Goal: Check status: Check status

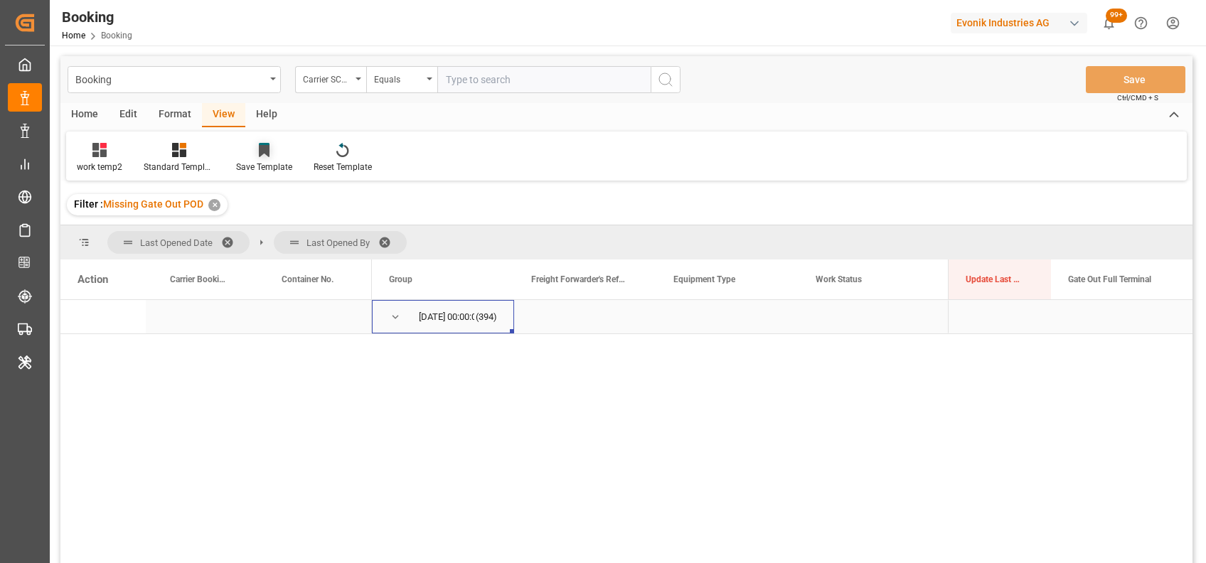
scroll to position [63, 0]
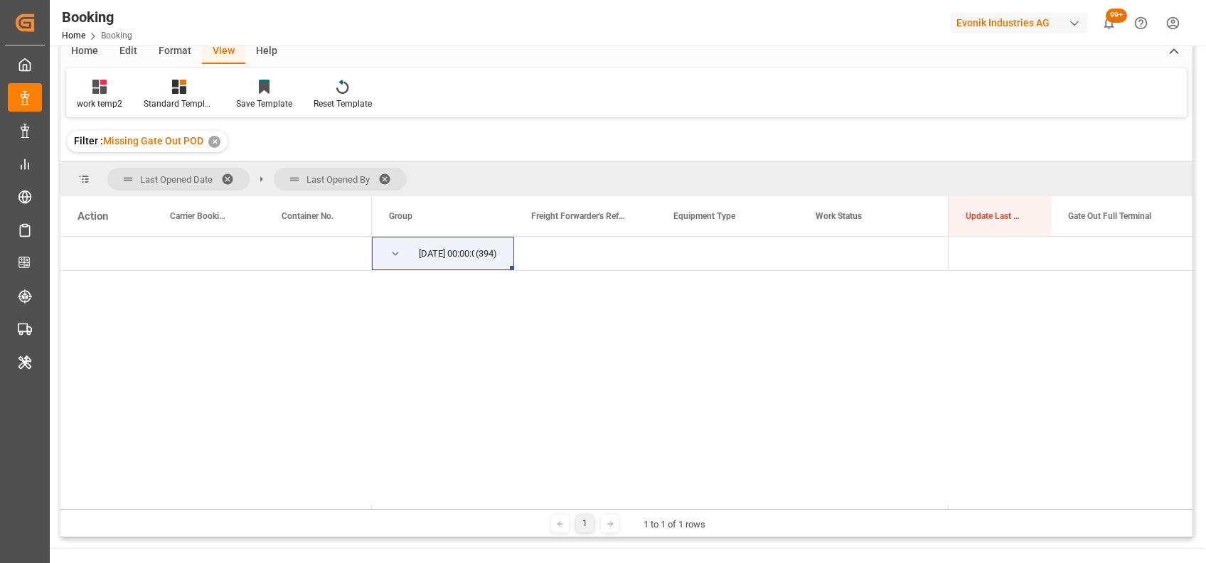
click at [166, 46] on div "Format" at bounding box center [175, 52] width 54 height 24
click at [97, 102] on div "Filter Rows" at bounding box center [98, 103] width 42 height 13
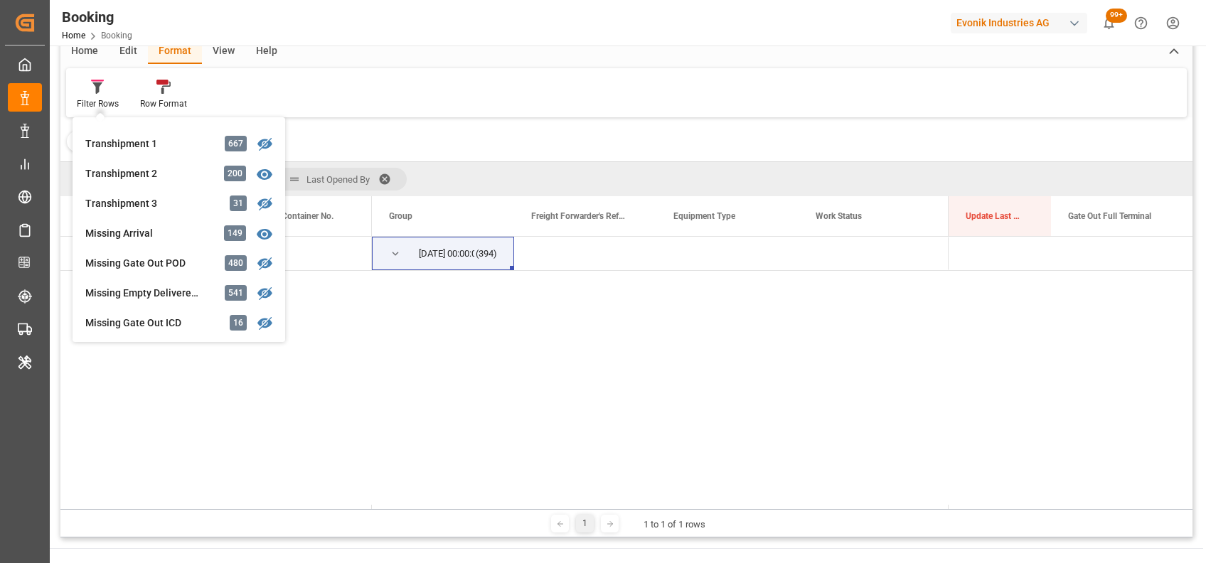
scroll to position [472, 0]
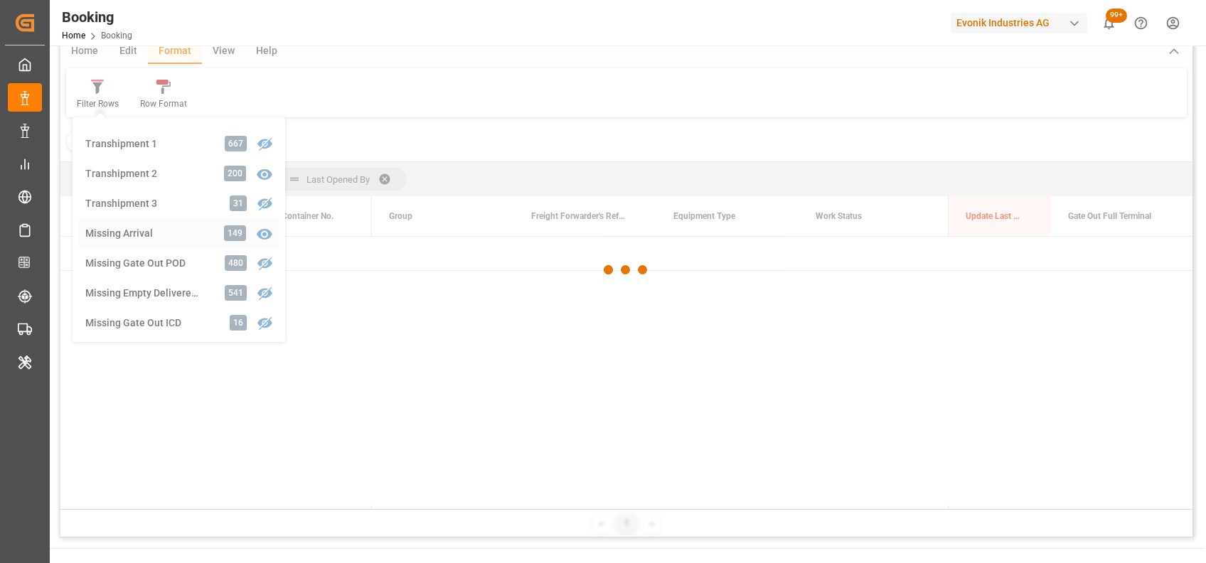
click at [129, 237] on div "Booking Carrier SCAC Equals Save Ctrl/CMD + S Home Edit Format View Help Filter…" at bounding box center [626, 265] width 1132 height 544
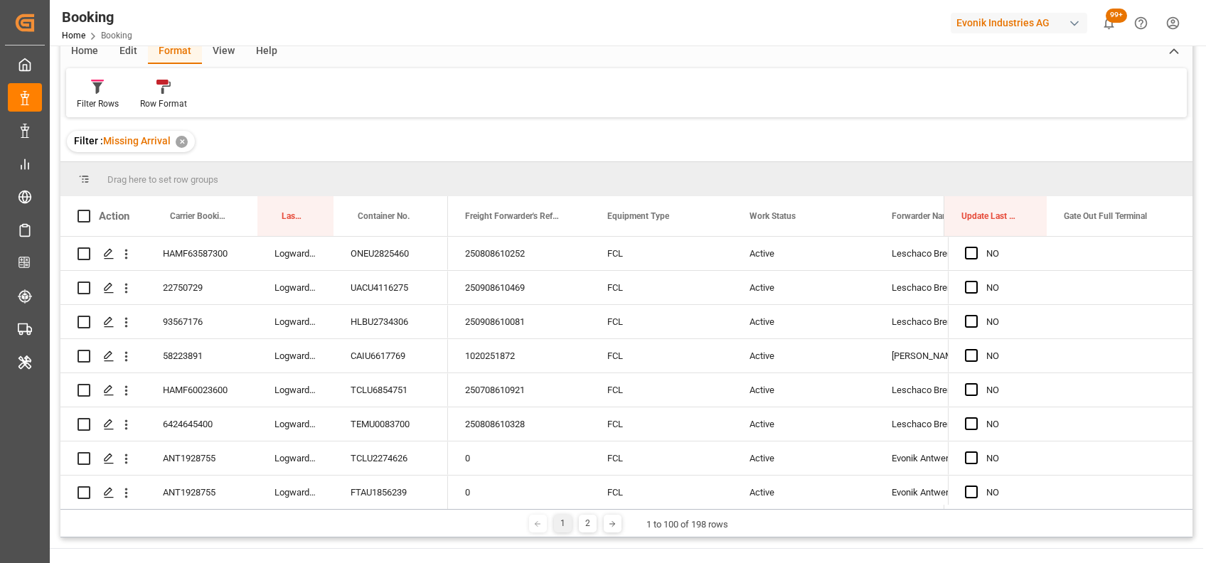
click at [212, 50] on div "View" at bounding box center [223, 52] width 43 height 24
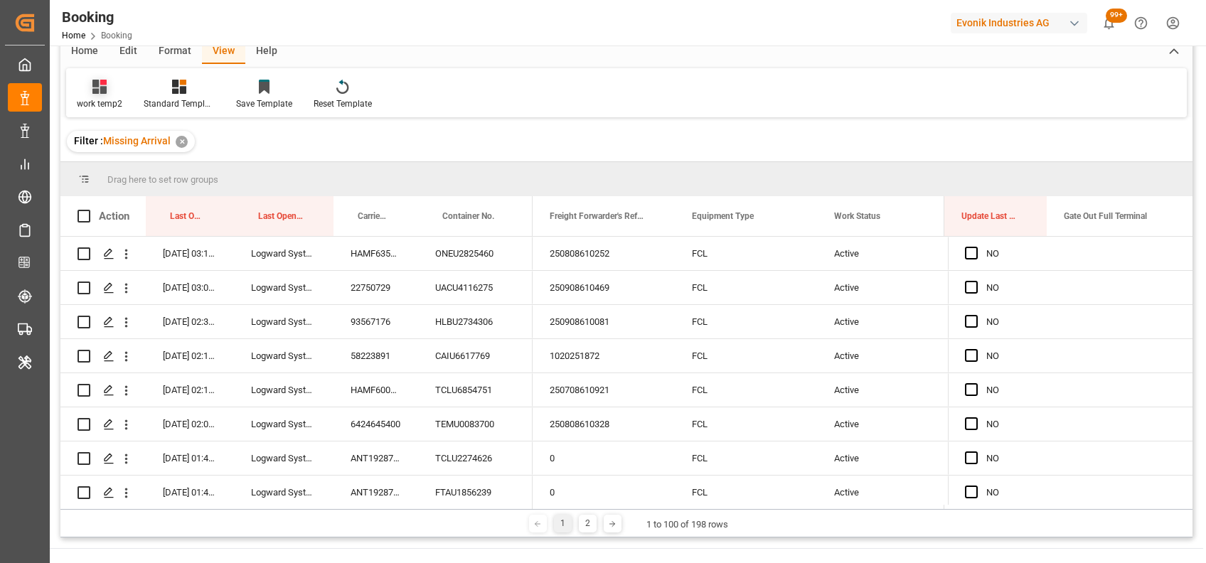
click at [103, 97] on div "work temp2" at bounding box center [99, 103] width 45 height 13
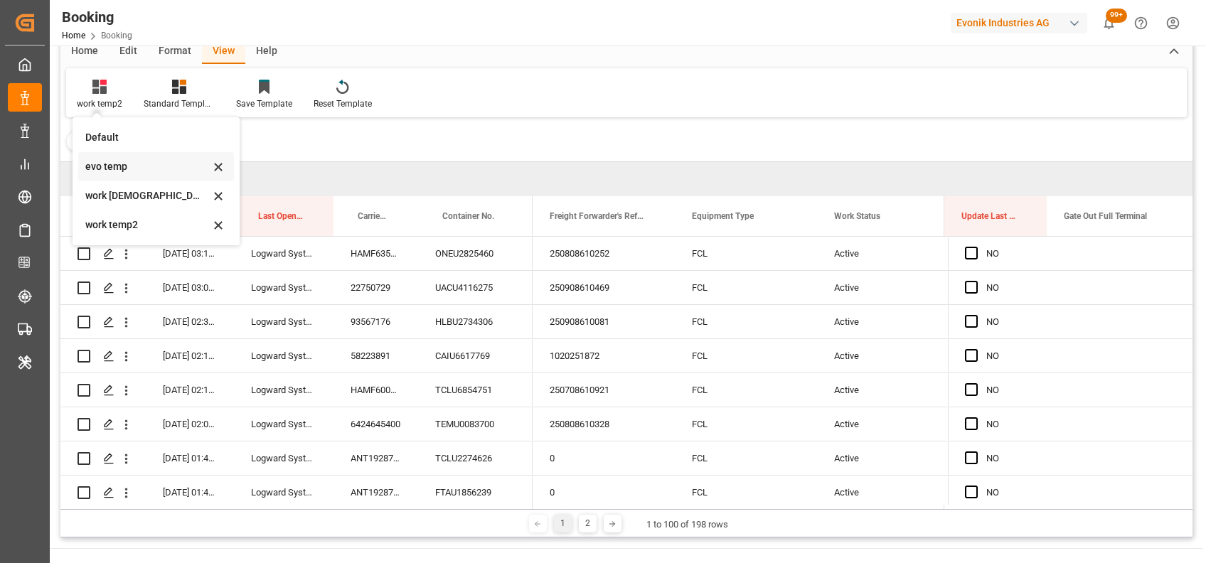
click at [108, 162] on div "evo temp" at bounding box center [147, 166] width 124 height 15
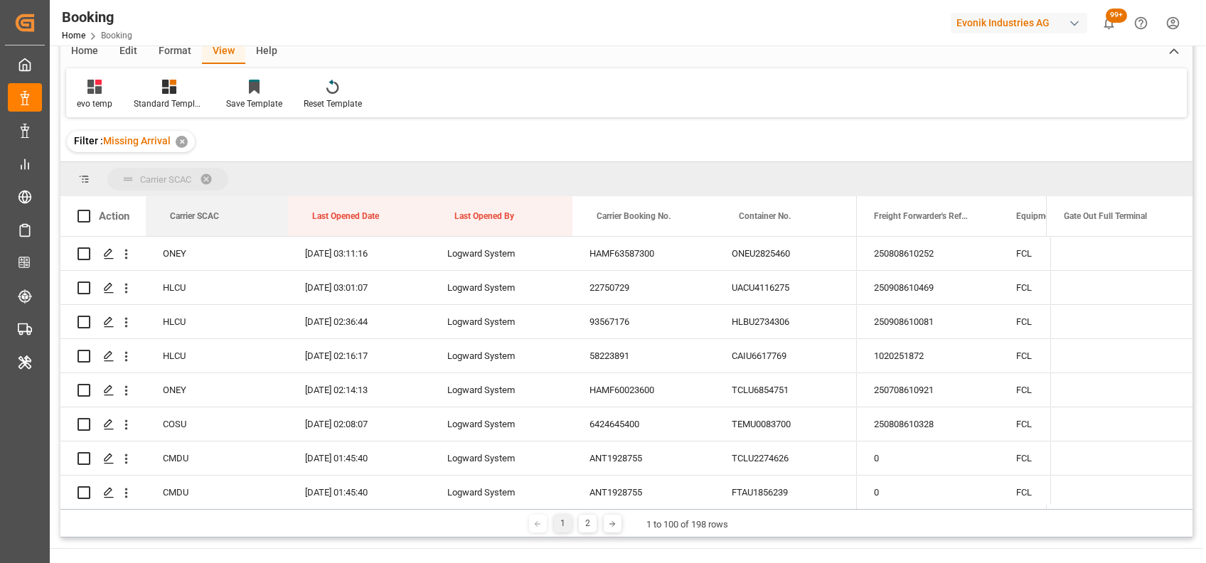
drag, startPoint x: 217, startPoint y: 213, endPoint x: 193, endPoint y: 172, distance: 47.2
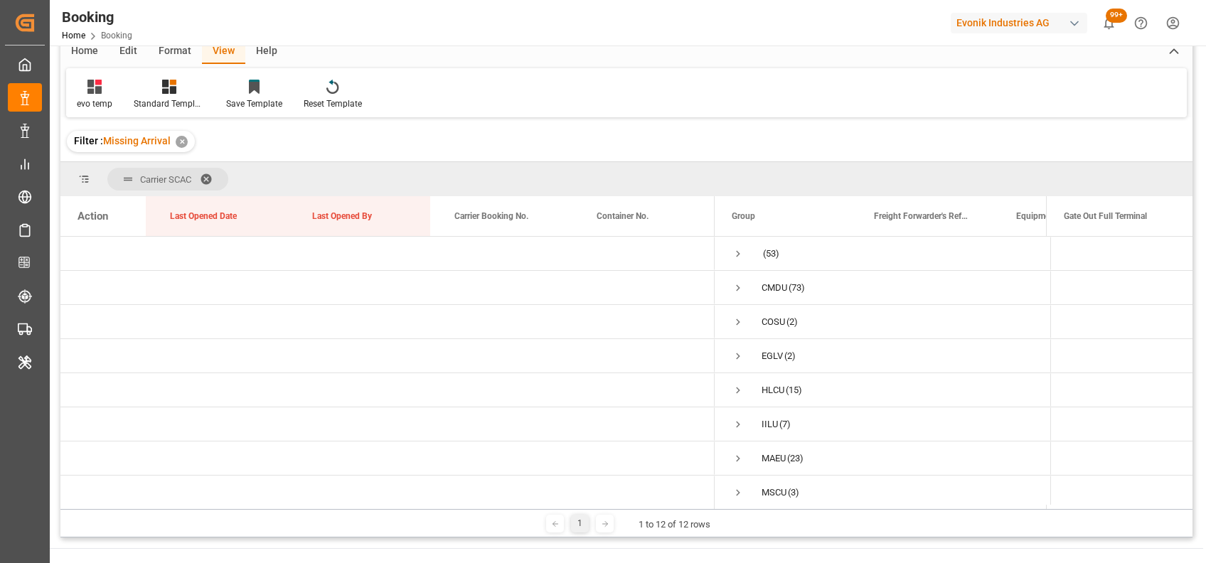
click at [211, 175] on span at bounding box center [211, 179] width 23 height 13
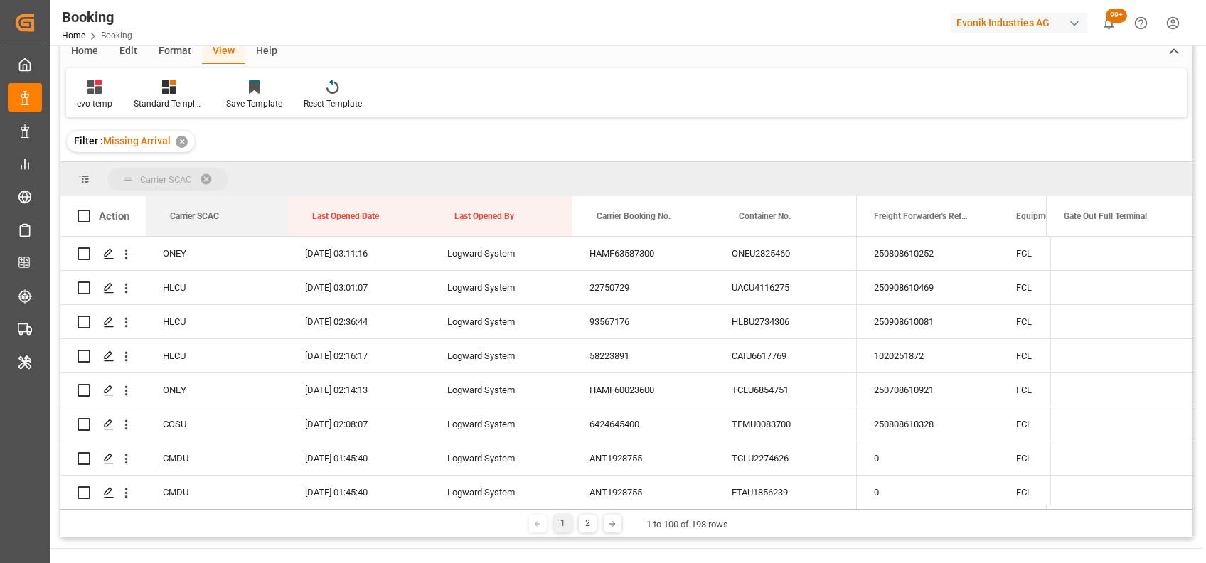
drag, startPoint x: 218, startPoint y: 216, endPoint x: 202, endPoint y: 176, distance: 43.7
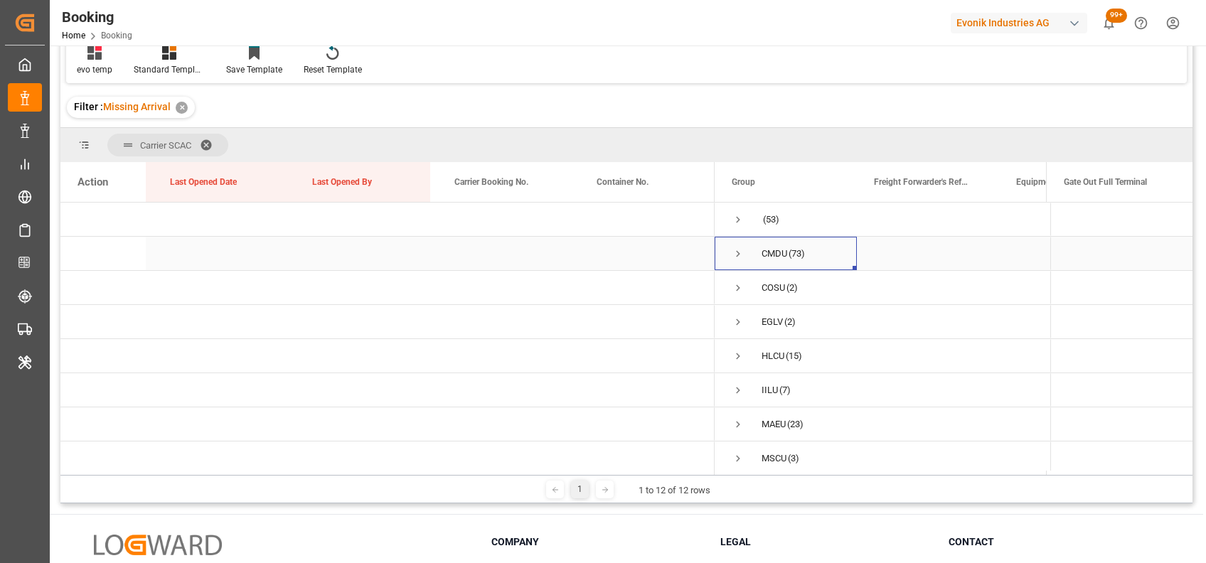
click at [734, 252] on span "Press SPACE to select this row." at bounding box center [737, 253] width 13 height 13
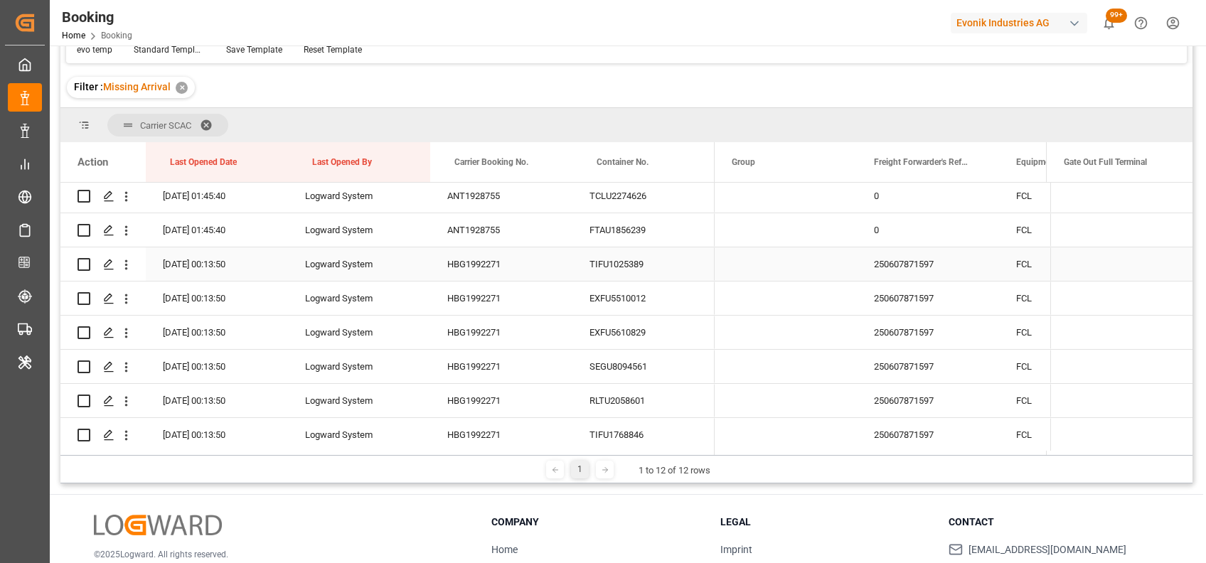
scroll to position [73, 0]
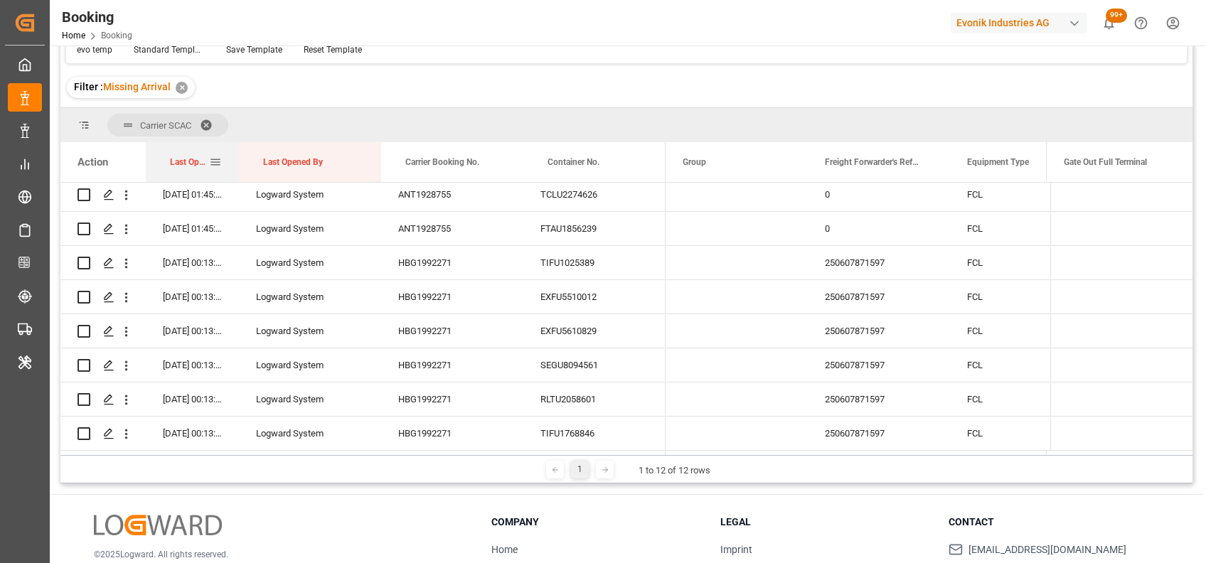
drag, startPoint x: 287, startPoint y: 162, endPoint x: 238, endPoint y: 159, distance: 49.1
click at [238, 159] on div at bounding box center [239, 162] width 6 height 40
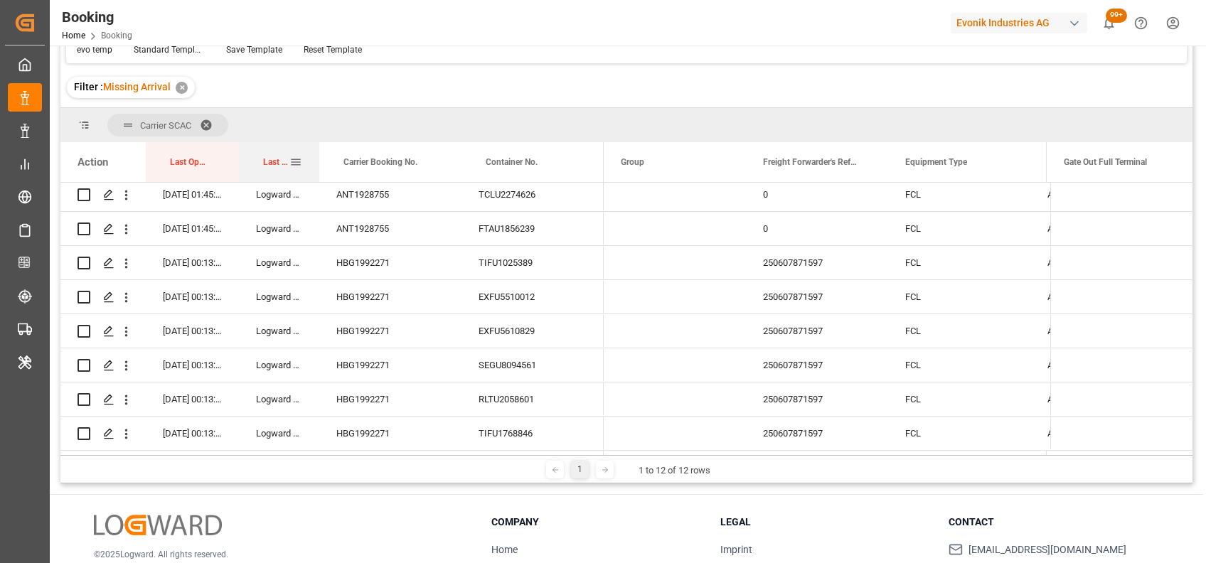
drag, startPoint x: 377, startPoint y: 155, endPoint x: 313, endPoint y: 141, distance: 65.5
click at [313, 141] on div "Carrier SCAC Drag here to set column labels Action Last Opened Date Last Opened…" at bounding box center [626, 281] width 1132 height 347
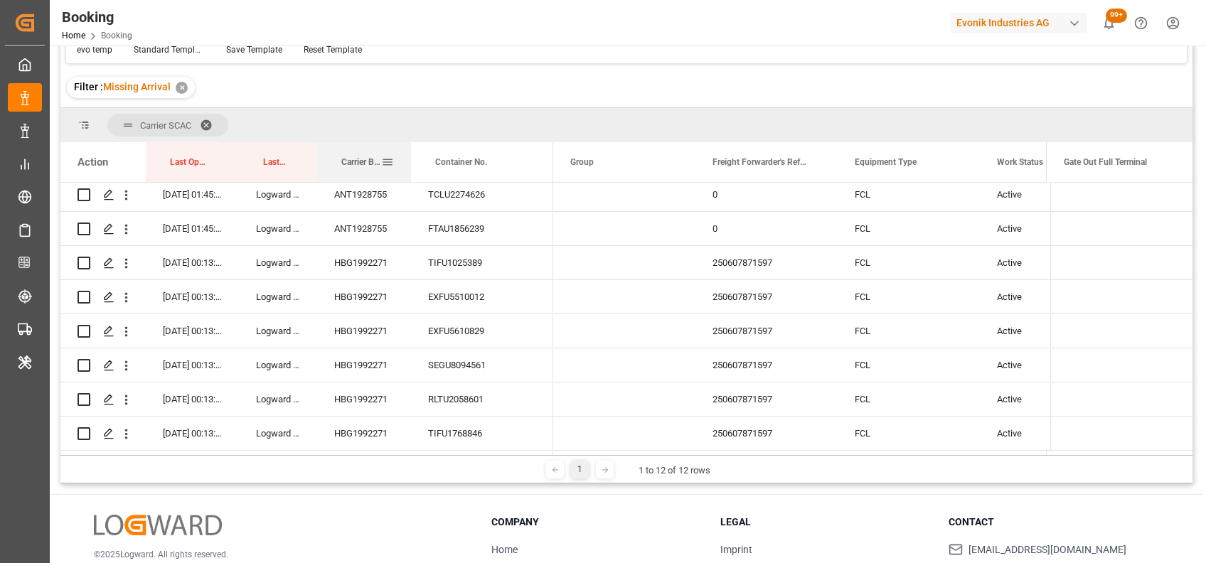
drag, startPoint x: 458, startPoint y: 165, endPoint x: 409, endPoint y: 154, distance: 49.7
click at [409, 154] on div at bounding box center [411, 162] width 6 height 40
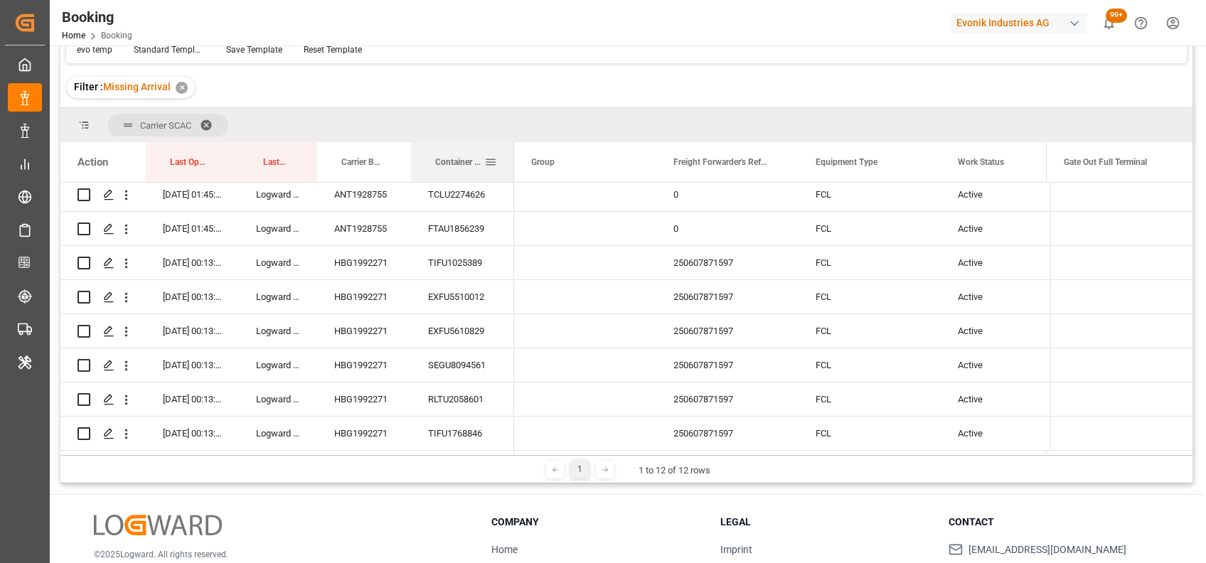
drag, startPoint x: 552, startPoint y: 151, endPoint x: 512, endPoint y: 144, distance: 39.9
click at [512, 144] on div at bounding box center [514, 162] width 6 height 40
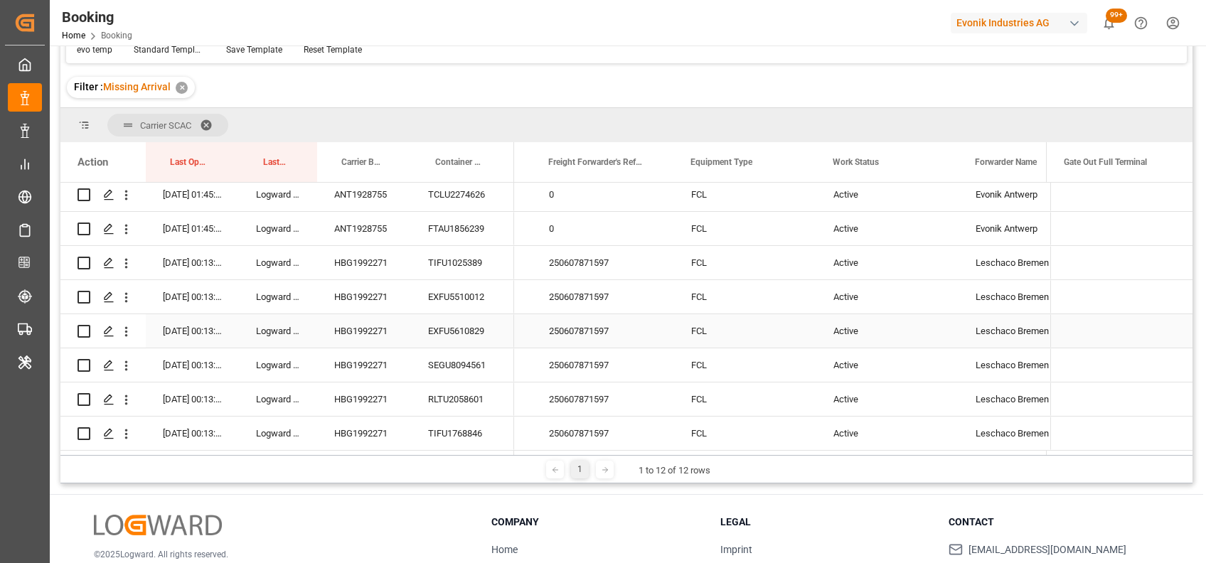
scroll to position [0, 125]
click at [1168, 166] on span at bounding box center [1165, 162] width 13 height 13
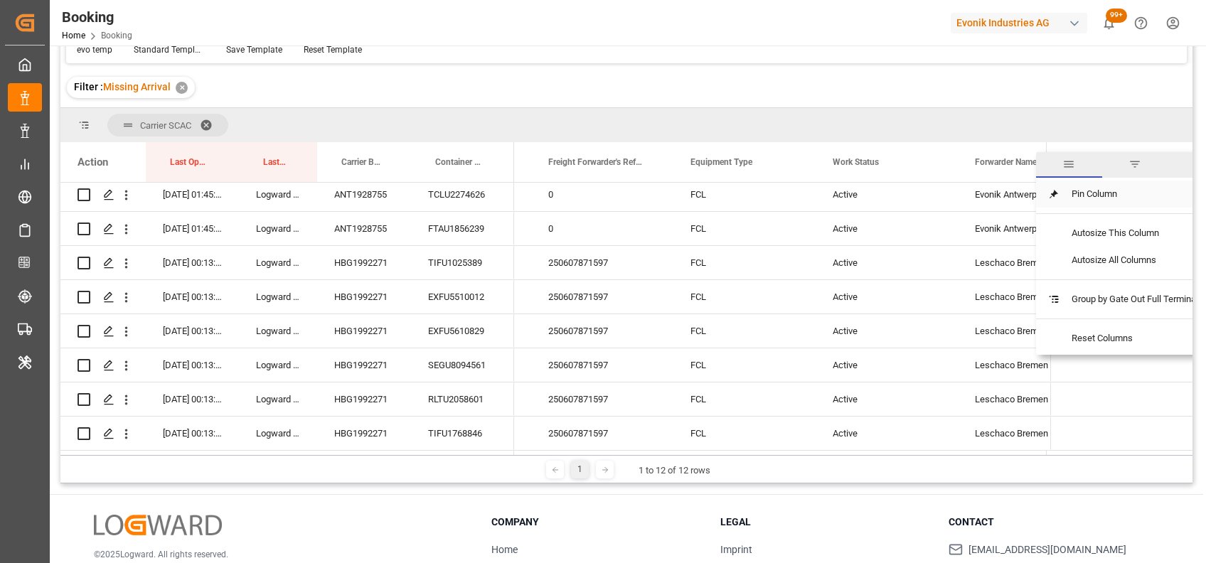
click at [1129, 199] on span "Pin Column" at bounding box center [1134, 194] width 149 height 27
click at [967, 250] on span "No Pin" at bounding box center [995, 253] width 60 height 27
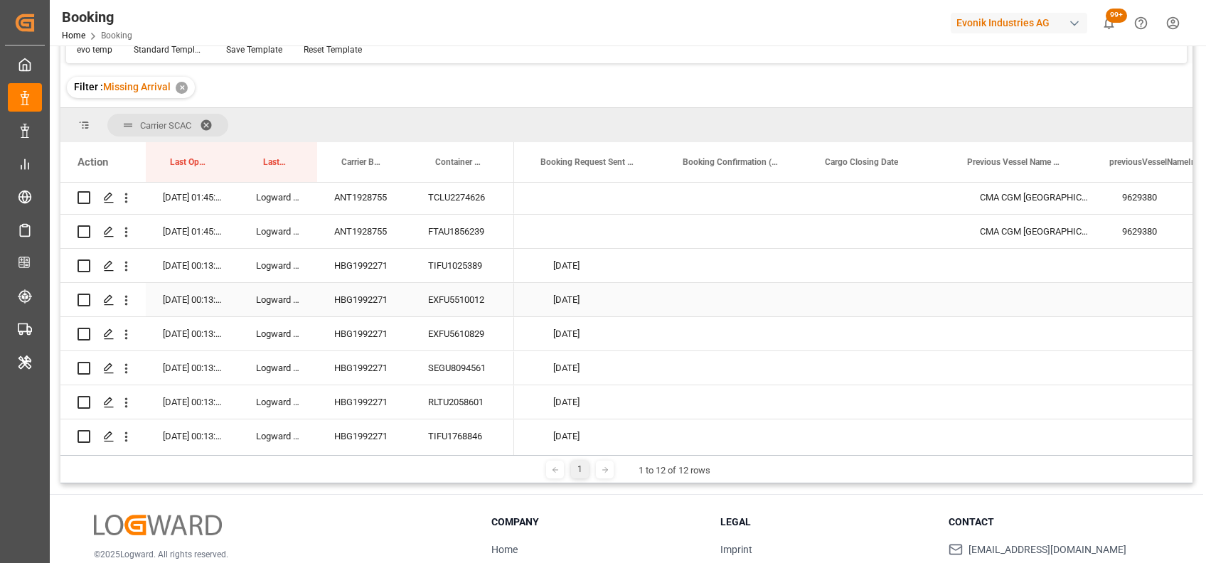
scroll to position [0, 0]
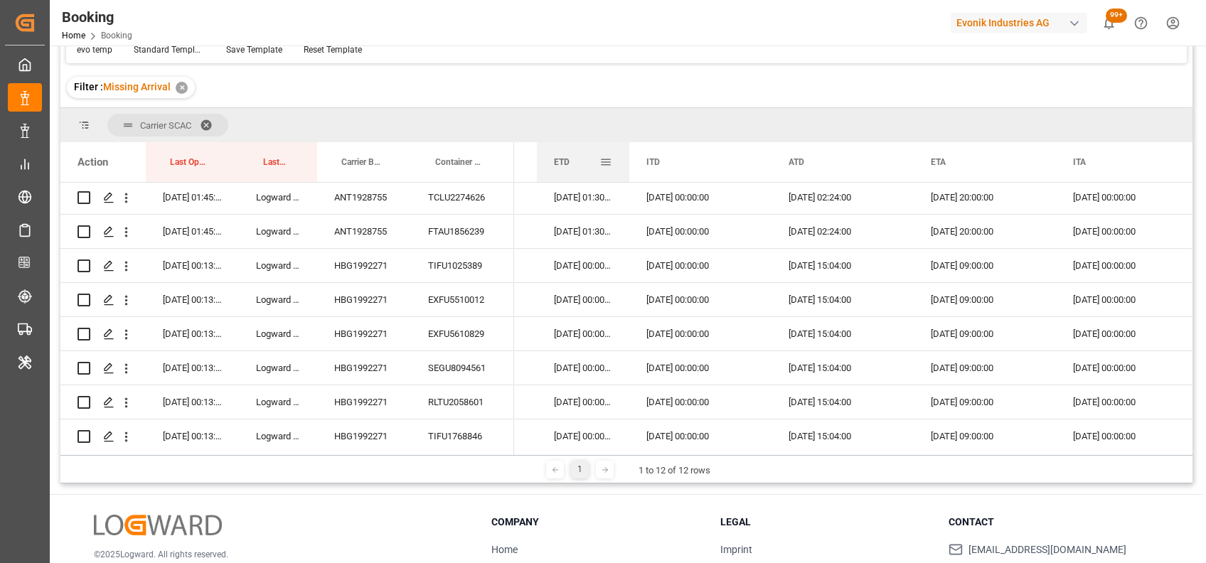
drag, startPoint x: 677, startPoint y: 158, endPoint x: 627, endPoint y: 147, distance: 50.9
click at [627, 147] on div at bounding box center [629, 162] width 6 height 40
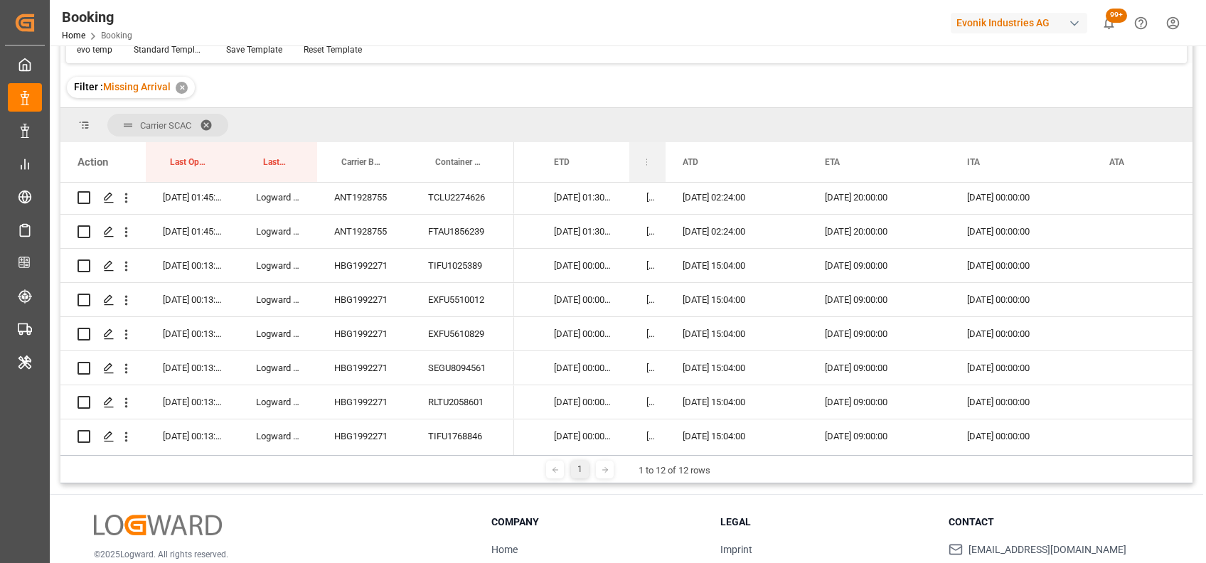
drag, startPoint x: 769, startPoint y: 154, endPoint x: 637, endPoint y: 147, distance: 132.4
click at [637, 147] on div "ITD" at bounding box center [647, 162] width 36 height 40
drag, startPoint x: 662, startPoint y: 159, endPoint x: 644, endPoint y: 156, distance: 18.8
click at [644, 156] on div "ITD" at bounding box center [646, 162] width 34 height 40
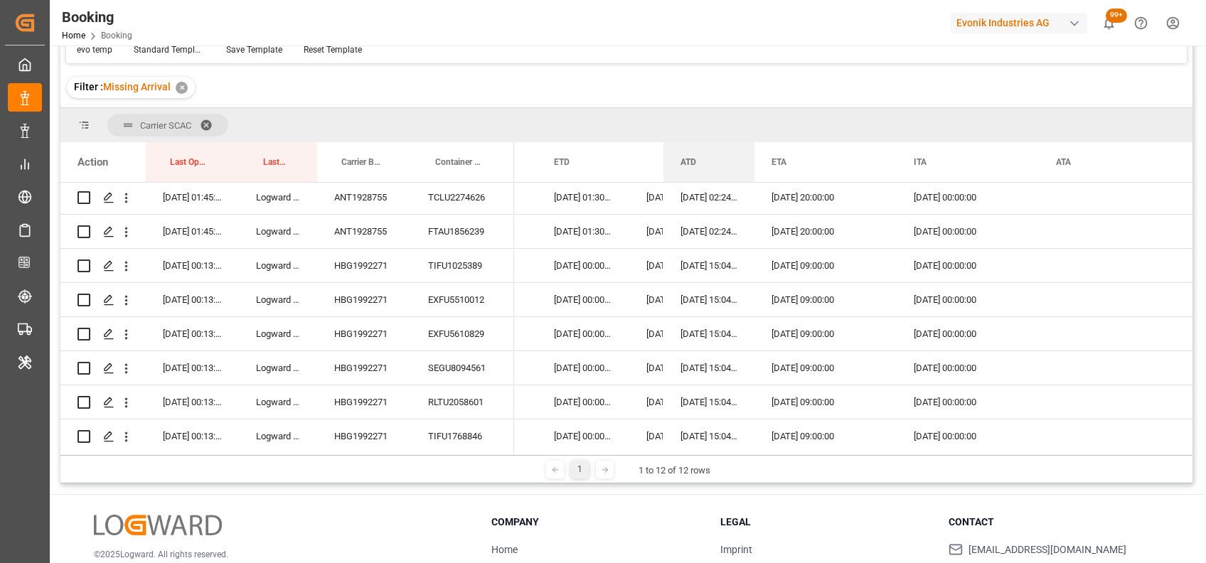
drag, startPoint x: 803, startPoint y: 151, endPoint x: 752, endPoint y: 140, distance: 52.4
click at [752, 140] on div "Carrier SCAC Drag here to set column labels Action Last Opened Date Last Opened…" at bounding box center [626, 281] width 1132 height 347
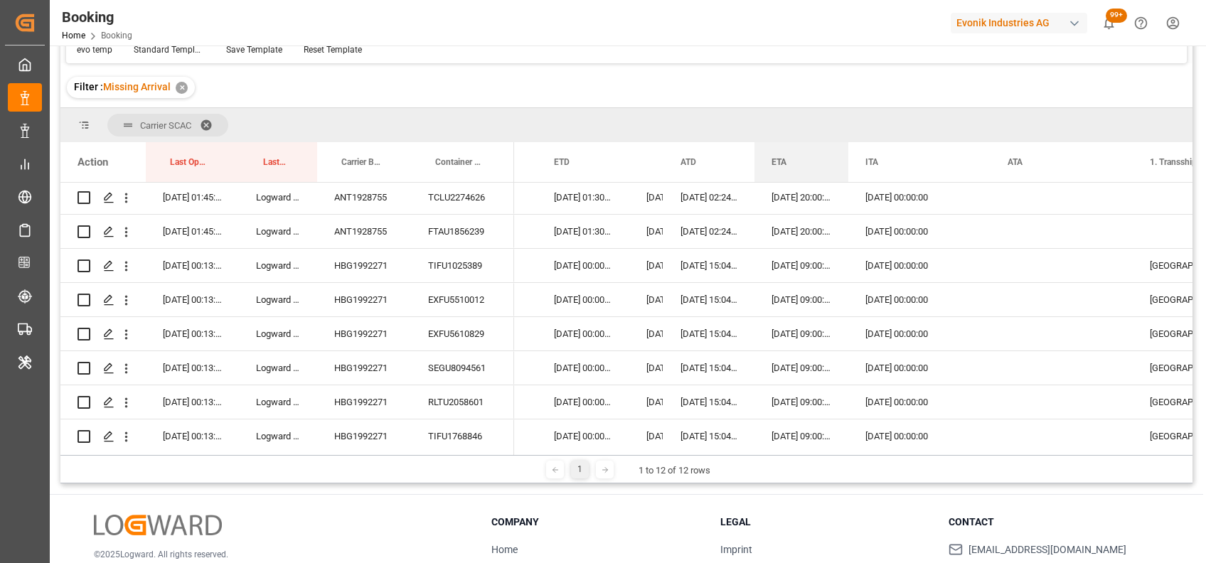
drag, startPoint x: 894, startPoint y: 159, endPoint x: 846, endPoint y: 139, distance: 52.3
click at [846, 139] on div "Carrier SCAC Drag here to set column labels Action Last Opened Date Last Opened…" at bounding box center [626, 281] width 1132 height 347
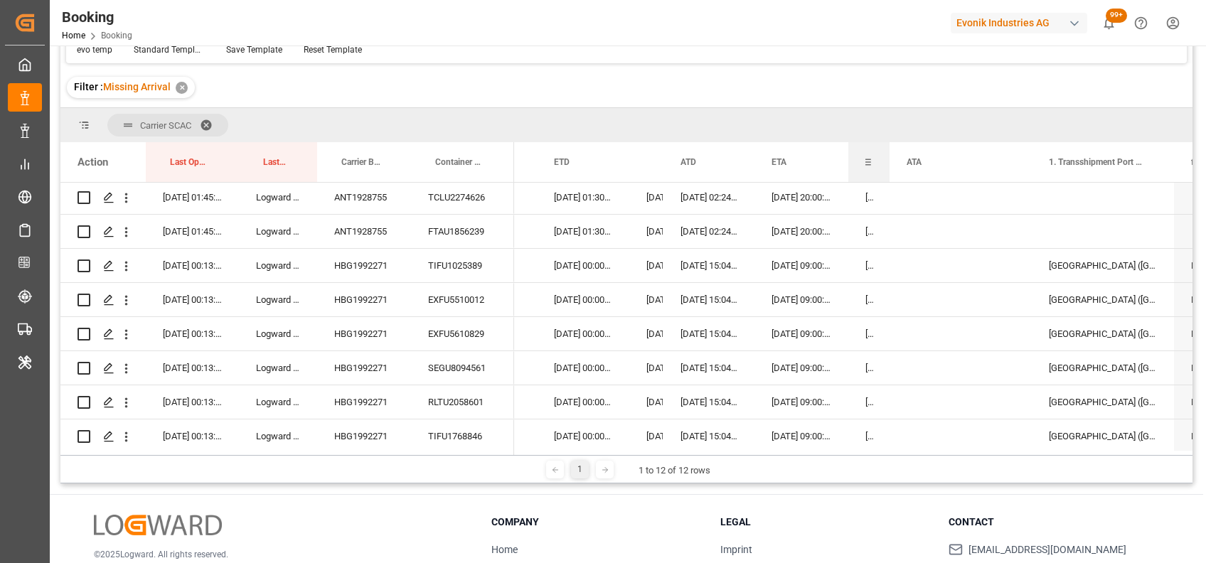
drag, startPoint x: 988, startPoint y: 151, endPoint x: 834, endPoint y: 142, distance: 154.5
drag, startPoint x: 887, startPoint y: 159, endPoint x: 832, endPoint y: 156, distance: 54.8
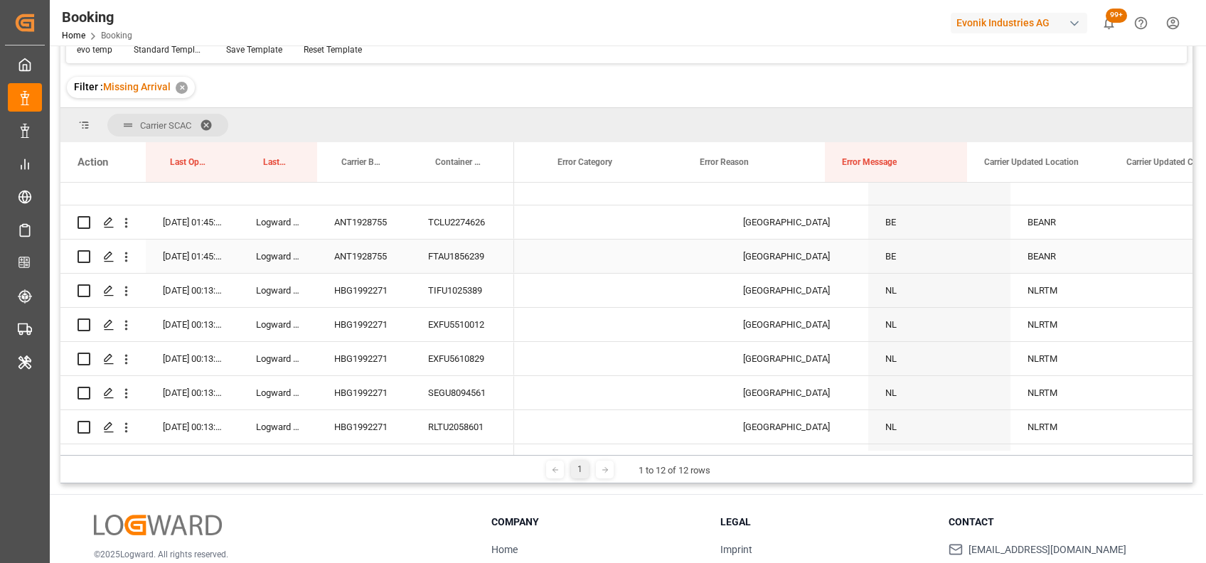
scroll to position [0, 20326]
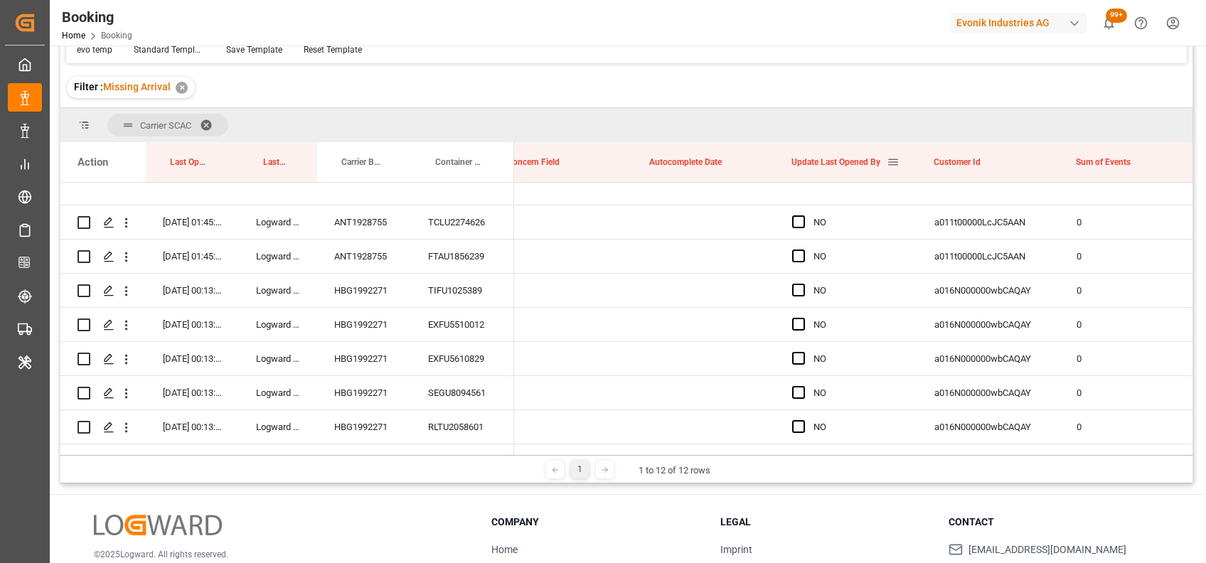
click at [891, 165] on span at bounding box center [892, 162] width 13 height 13
click at [818, 108] on div "Carrier SCAC" at bounding box center [626, 125] width 1132 height 34
click at [798, 213] on div "Press SPACE to select this row." at bounding box center [802, 222] width 21 height 33
click at [798, 220] on span "Press SPACE to select this row." at bounding box center [798, 221] width 13 height 13
click at [802, 215] on input "Press SPACE to select this row." at bounding box center [802, 215] width 0 height 0
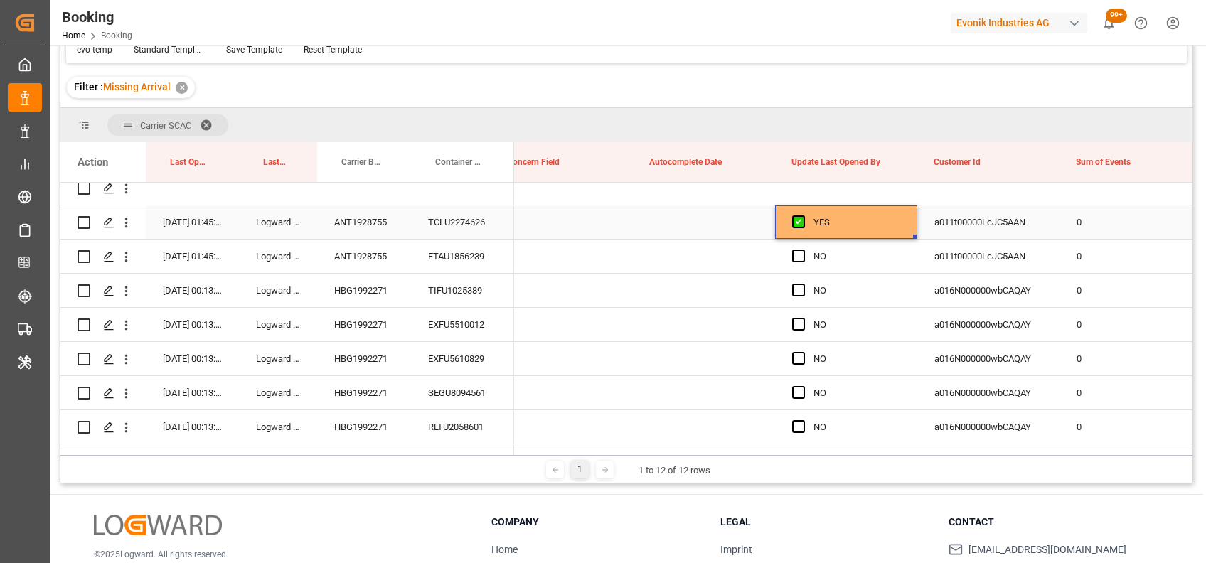
drag, startPoint x: 914, startPoint y: 234, endPoint x: 920, endPoint y: 443, distance: 209.1
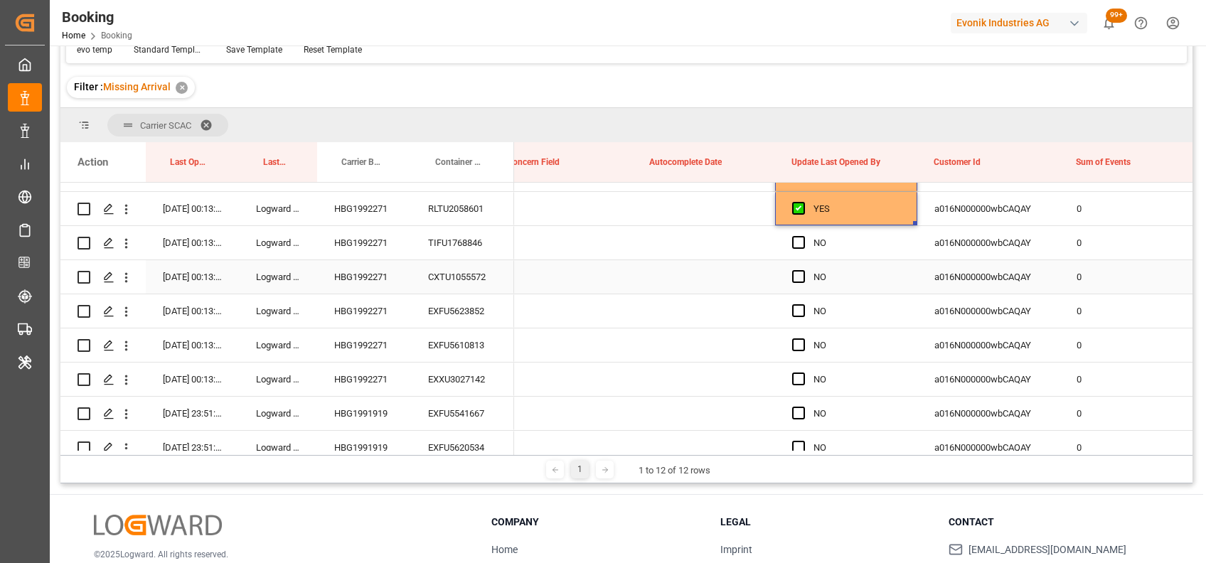
scroll to position [269, 0]
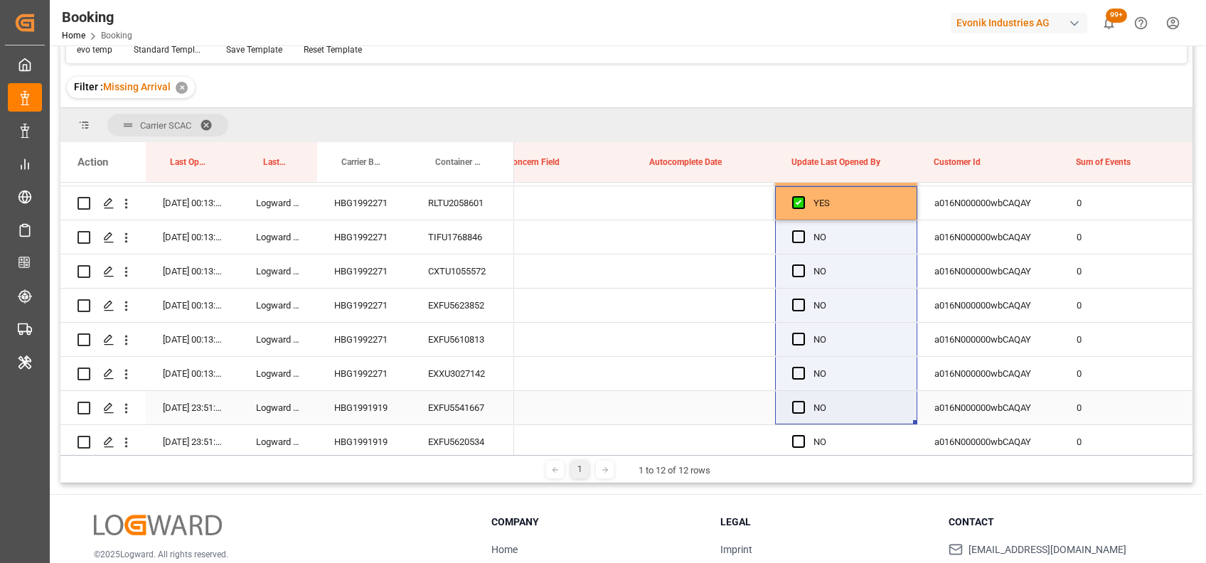
drag, startPoint x: 913, startPoint y: 215, endPoint x: 907, endPoint y: 427, distance: 212.6
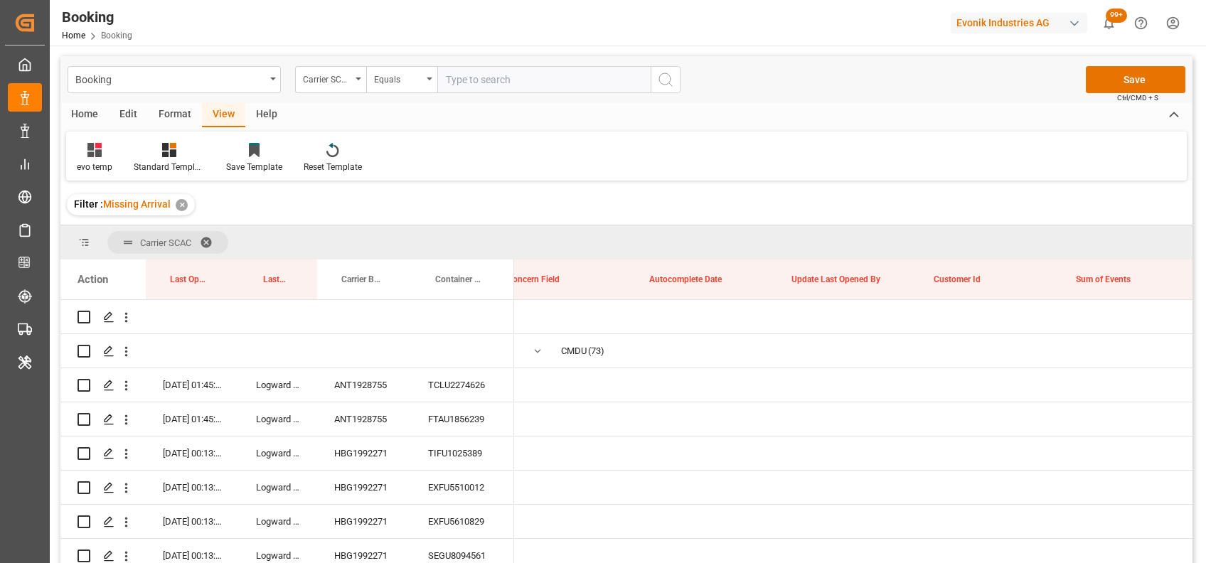
scroll to position [0, 10970]
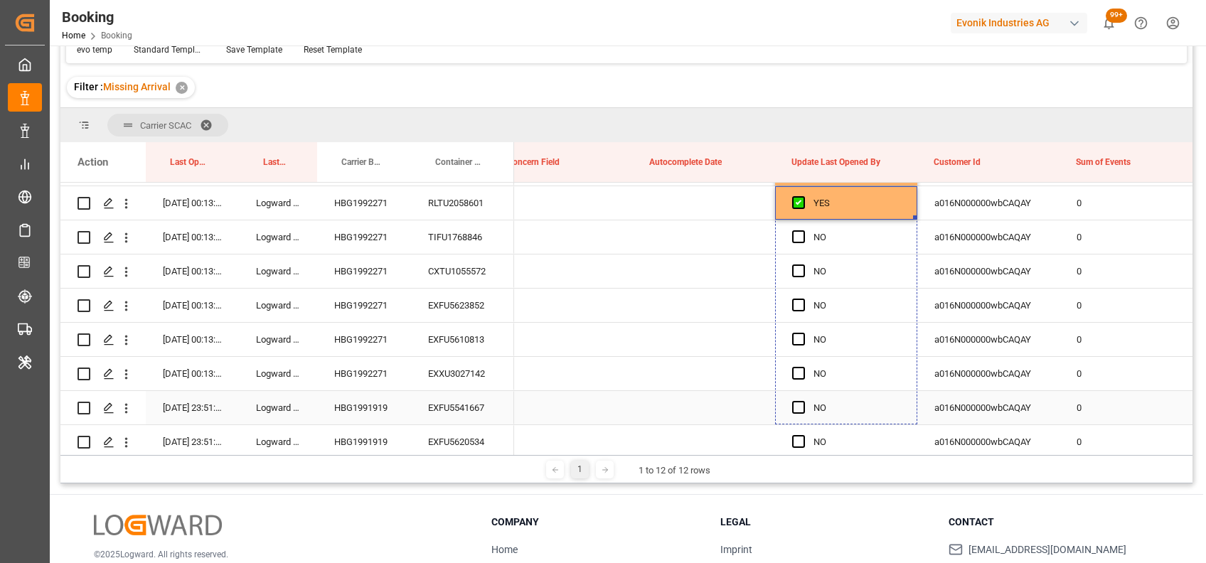
drag, startPoint x: 914, startPoint y: 216, endPoint x: 898, endPoint y: 424, distance: 208.8
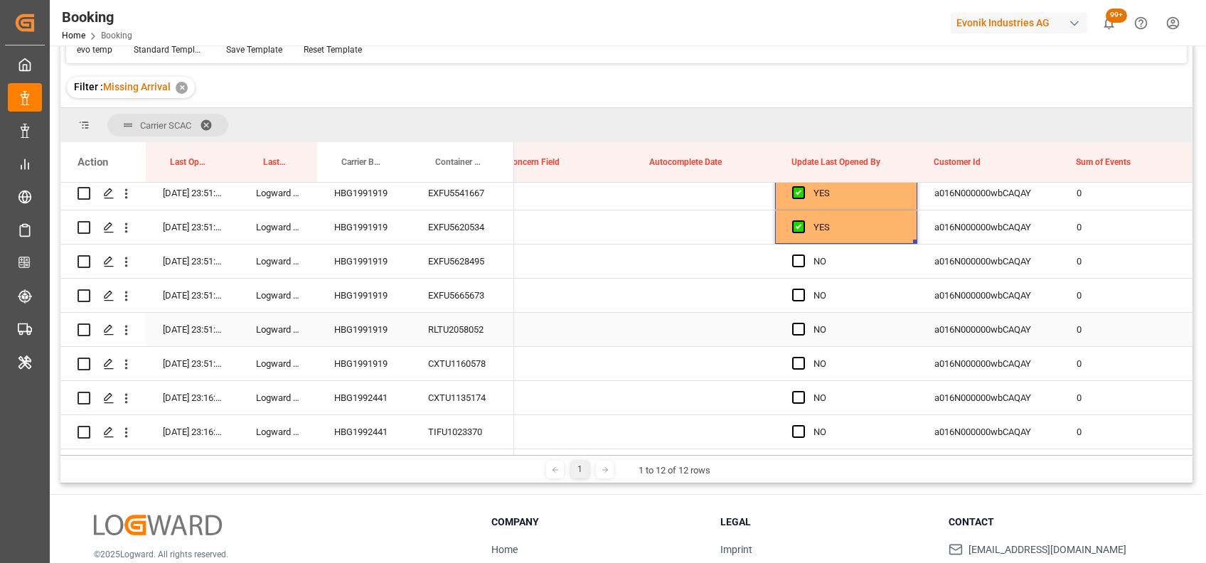
scroll to position [491, 0]
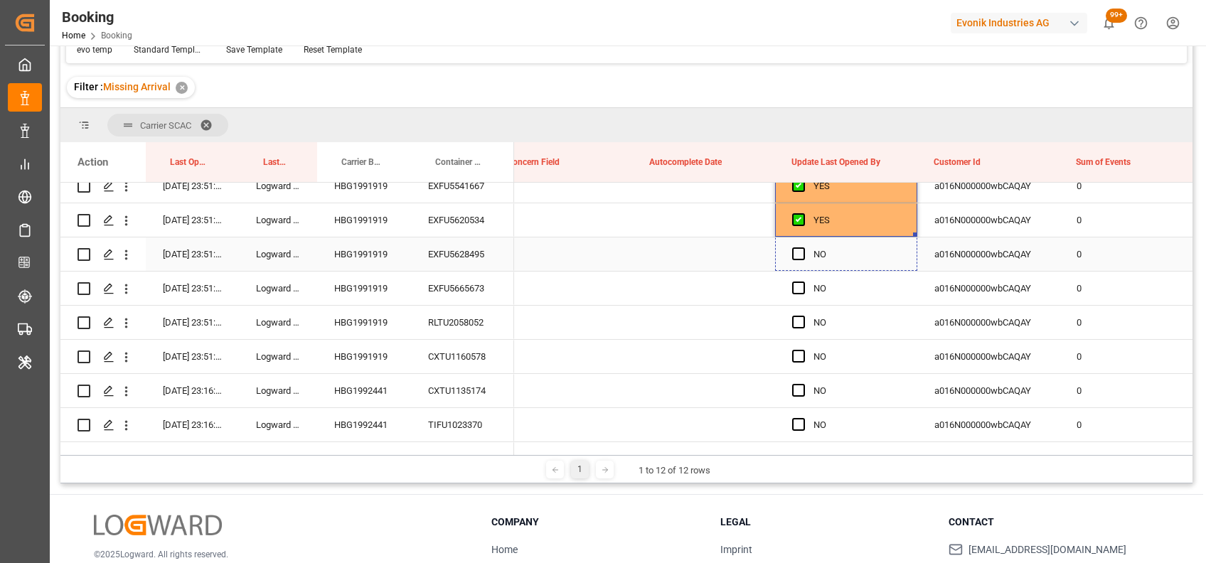
drag, startPoint x: 913, startPoint y: 235, endPoint x: 910, endPoint y: 444, distance: 209.0
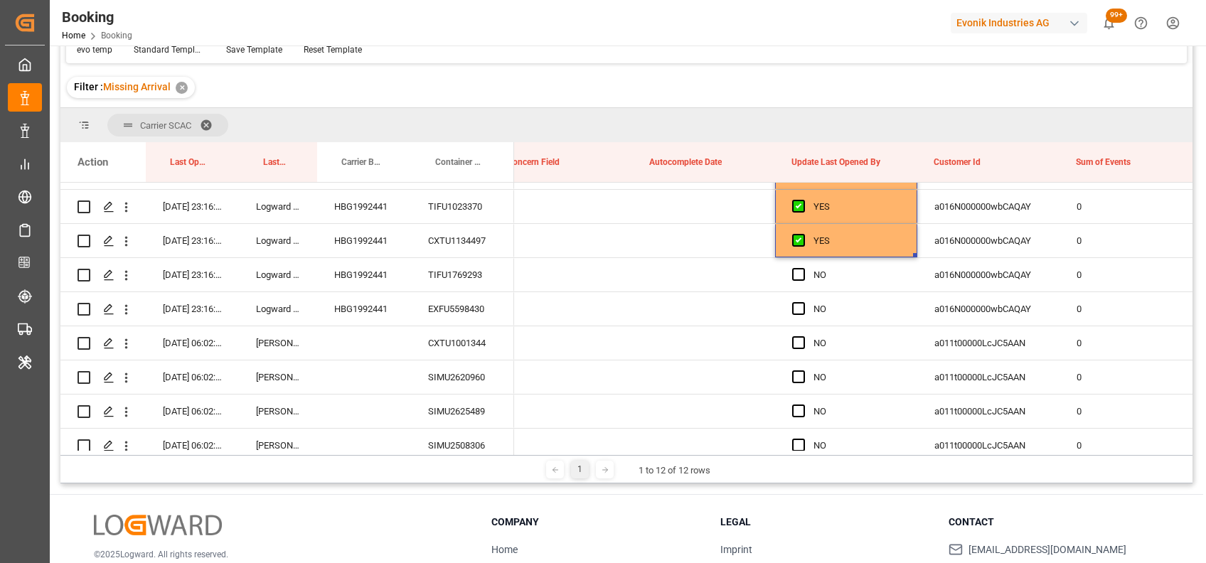
scroll to position [714, 0]
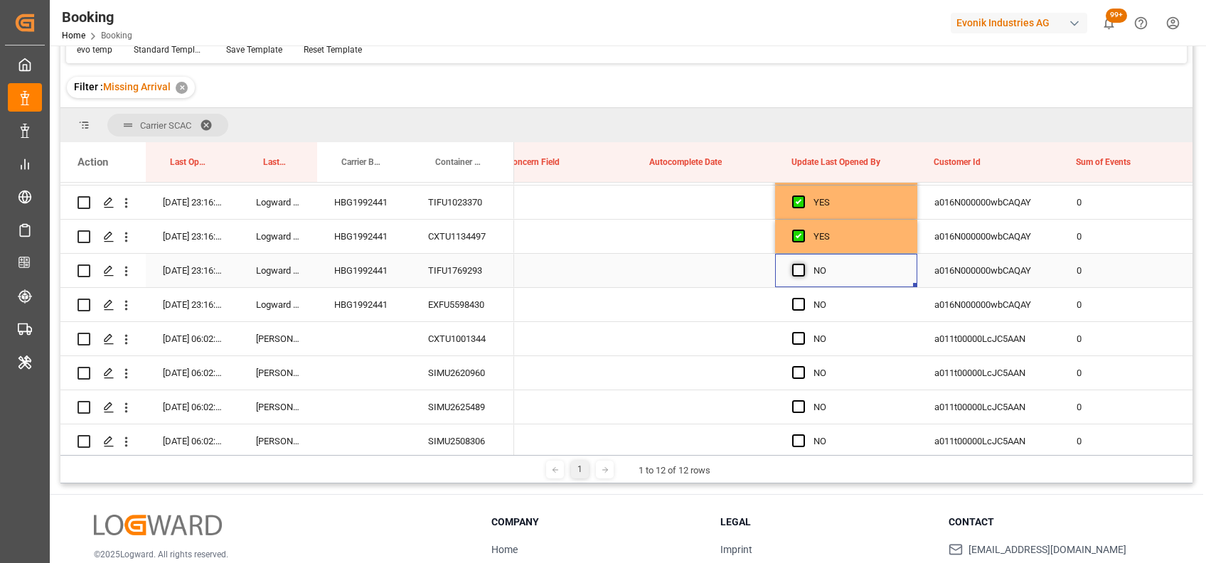
click at [798, 268] on span "Press SPACE to select this row." at bounding box center [798, 270] width 13 height 13
click at [802, 264] on input "Press SPACE to select this row." at bounding box center [802, 264] width 0 height 0
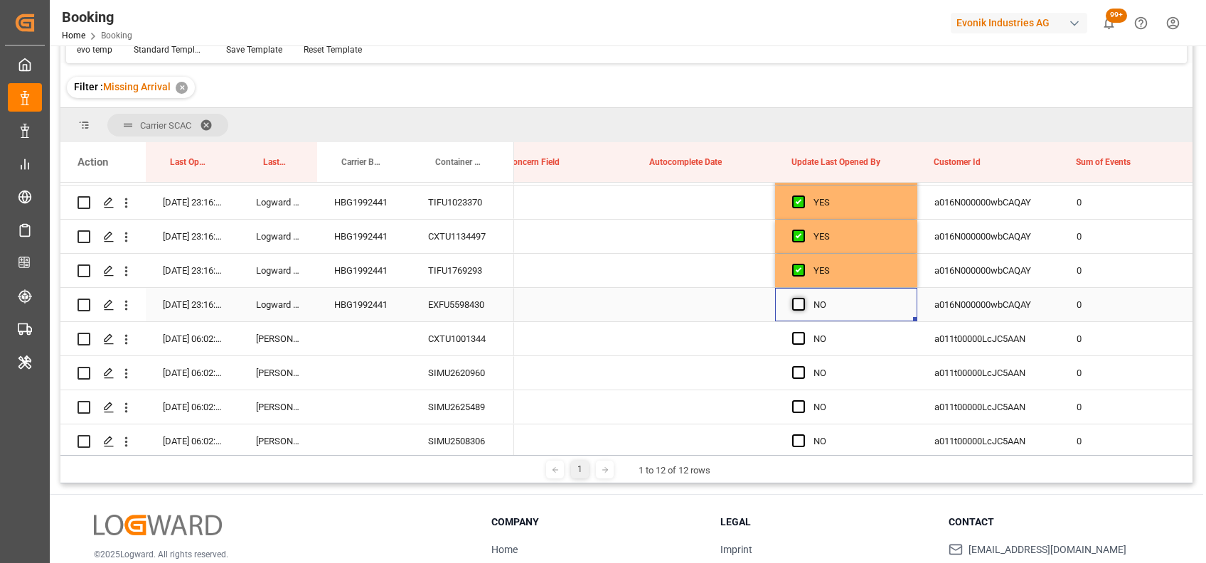
click at [796, 301] on span "Press SPACE to select this row." at bounding box center [798, 304] width 13 height 13
click at [802, 298] on input "Press SPACE to select this row." at bounding box center [802, 298] width 0 height 0
click at [913, 316] on div "YES" at bounding box center [846, 304] width 142 height 33
drag, startPoint x: 913, startPoint y: 316, endPoint x: 905, endPoint y: 481, distance: 165.1
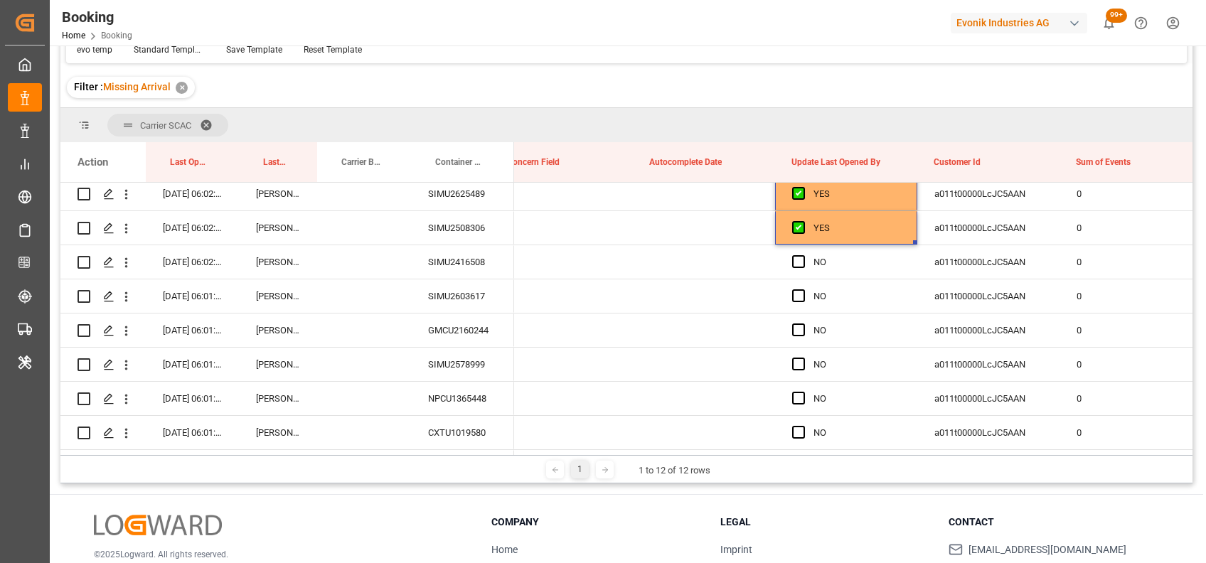
scroll to position [941, 0]
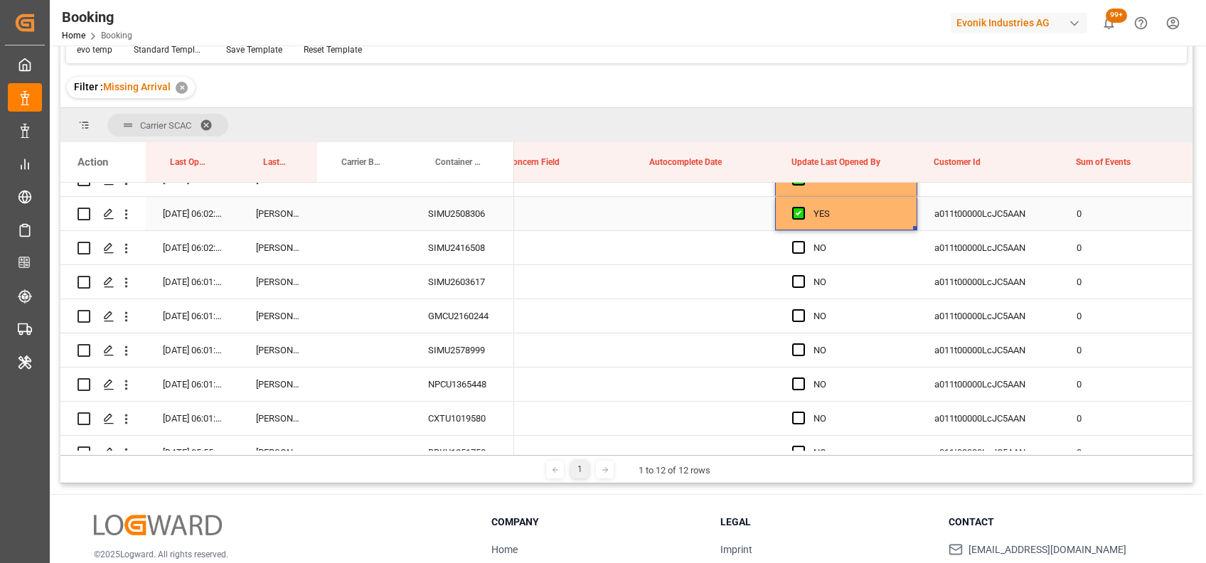
drag, startPoint x: 915, startPoint y: 227, endPoint x: 913, endPoint y: 449, distance: 222.5
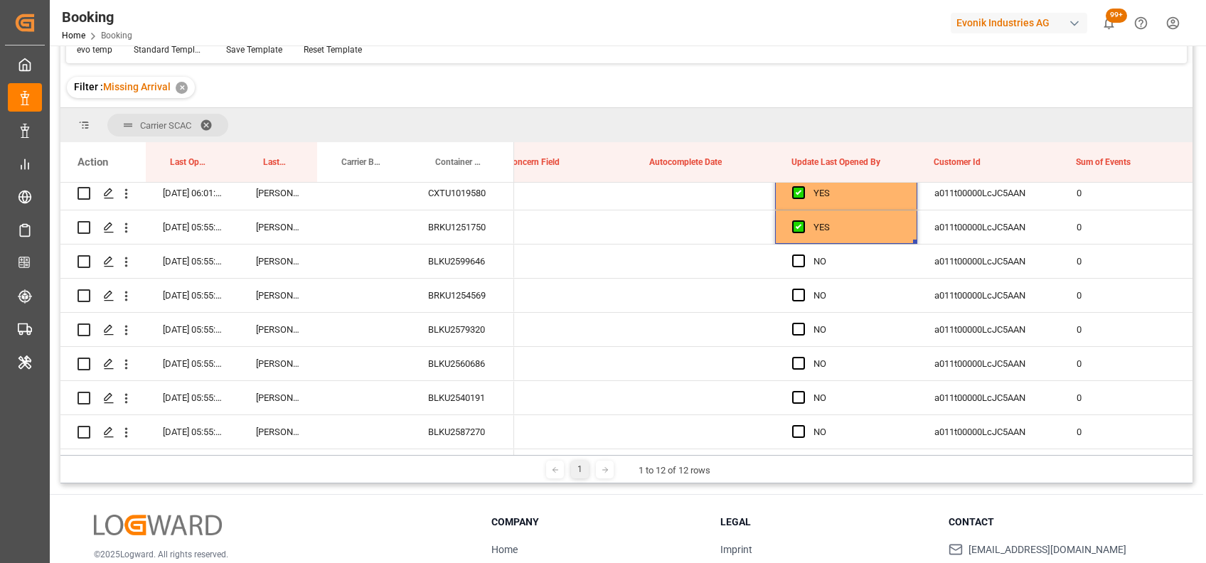
scroll to position [1168, 0]
drag, startPoint x: 912, startPoint y: 239, endPoint x: 898, endPoint y: 418, distance: 179.6
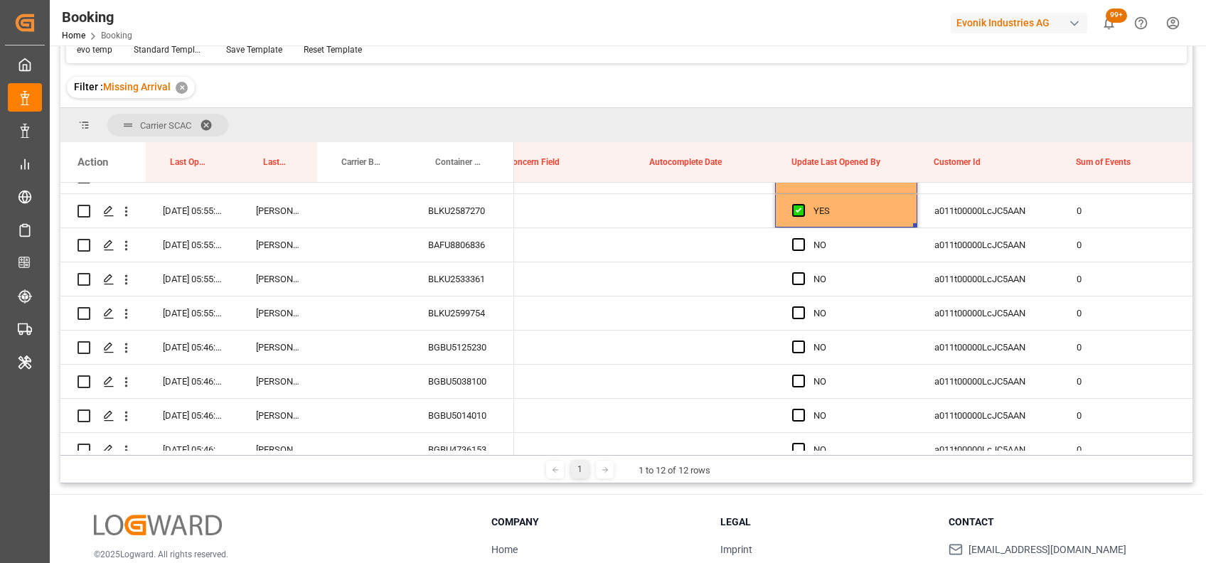
scroll to position [1392, 0]
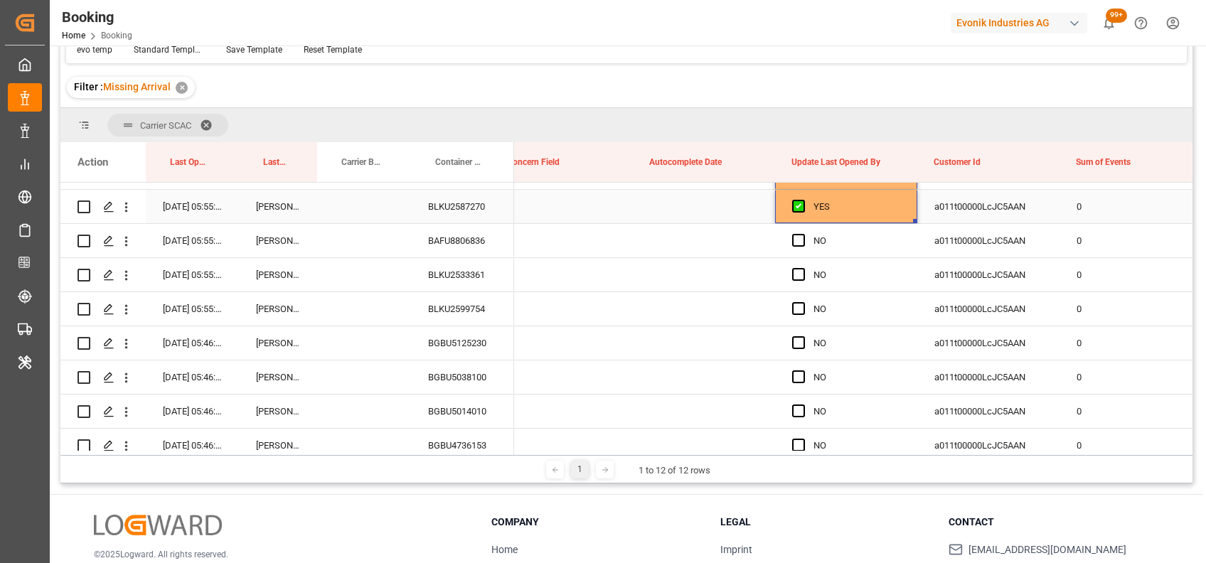
drag, startPoint x: 911, startPoint y: 222, endPoint x: 905, endPoint y: 393, distance: 171.4
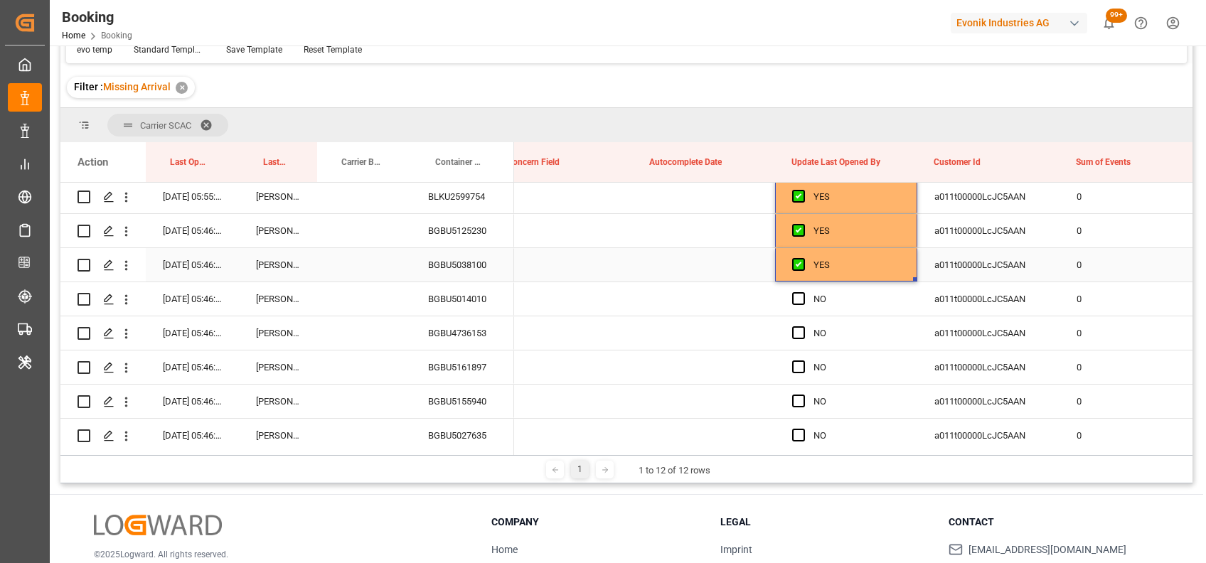
scroll to position [1505, 0]
drag, startPoint x: 912, startPoint y: 279, endPoint x: 923, endPoint y: 432, distance: 154.0
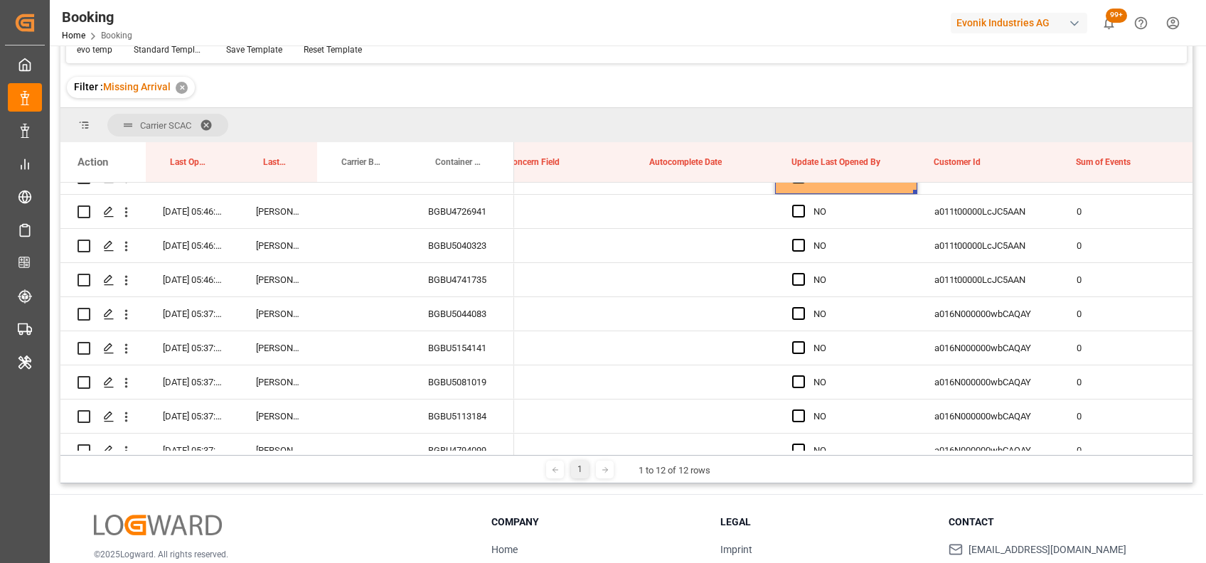
scroll to position [1763, 0]
drag, startPoint x: 915, startPoint y: 188, endPoint x: 933, endPoint y: 387, distance: 199.1
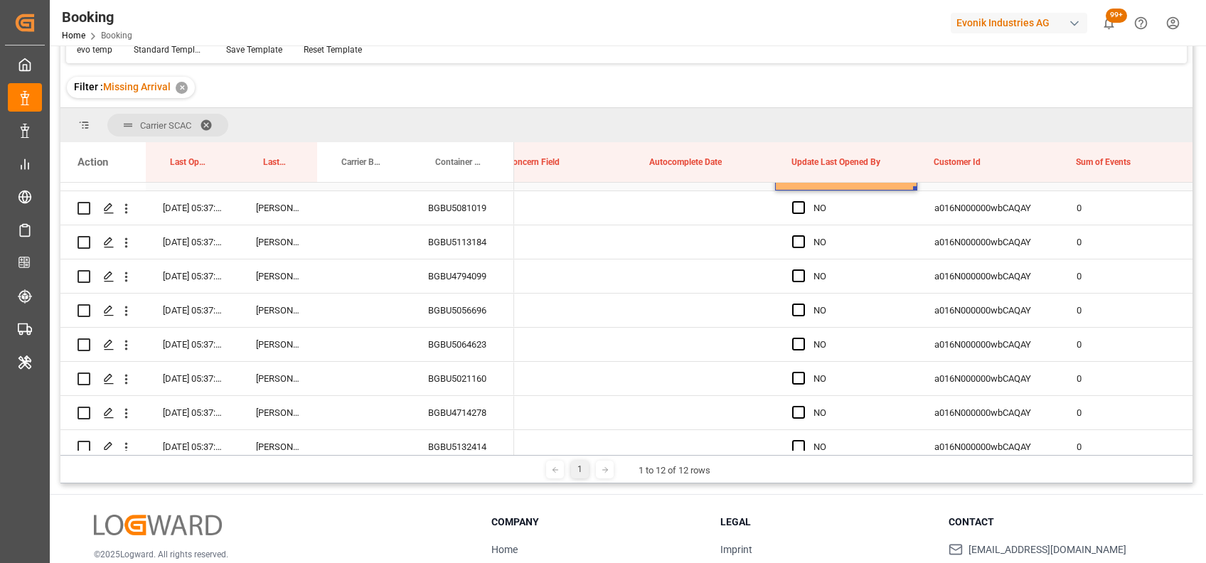
scroll to position [1908, 0]
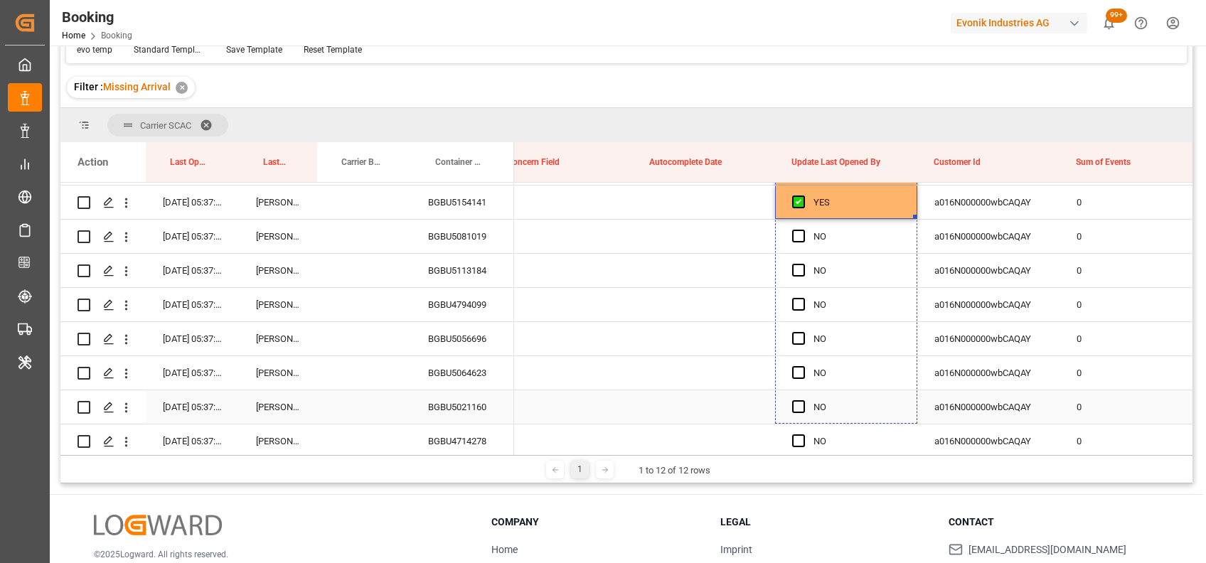
drag, startPoint x: 915, startPoint y: 188, endPoint x: 906, endPoint y: 426, distance: 239.0
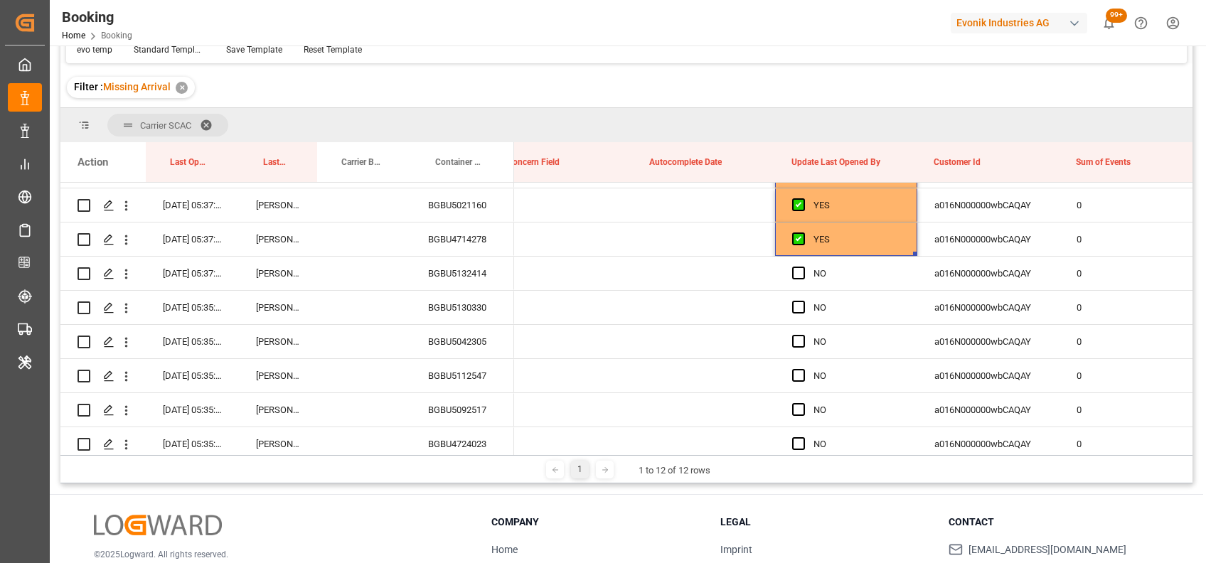
scroll to position [2112, 0]
drag, startPoint x: 911, startPoint y: 250, endPoint x: 911, endPoint y: 458, distance: 207.6
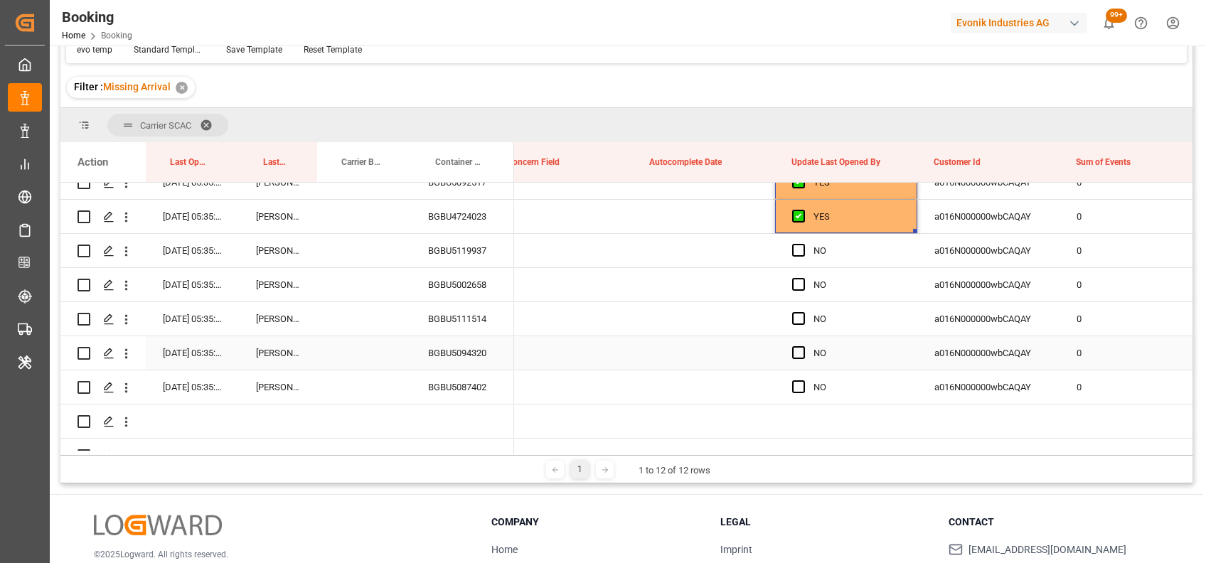
scroll to position [2338, 0]
drag, startPoint x: 915, startPoint y: 232, endPoint x: 884, endPoint y: 221, distance: 33.0
click at [884, 221] on div "YES" at bounding box center [846, 215] width 142 height 33
drag, startPoint x: 912, startPoint y: 230, endPoint x: 915, endPoint y: 371, distance: 141.5
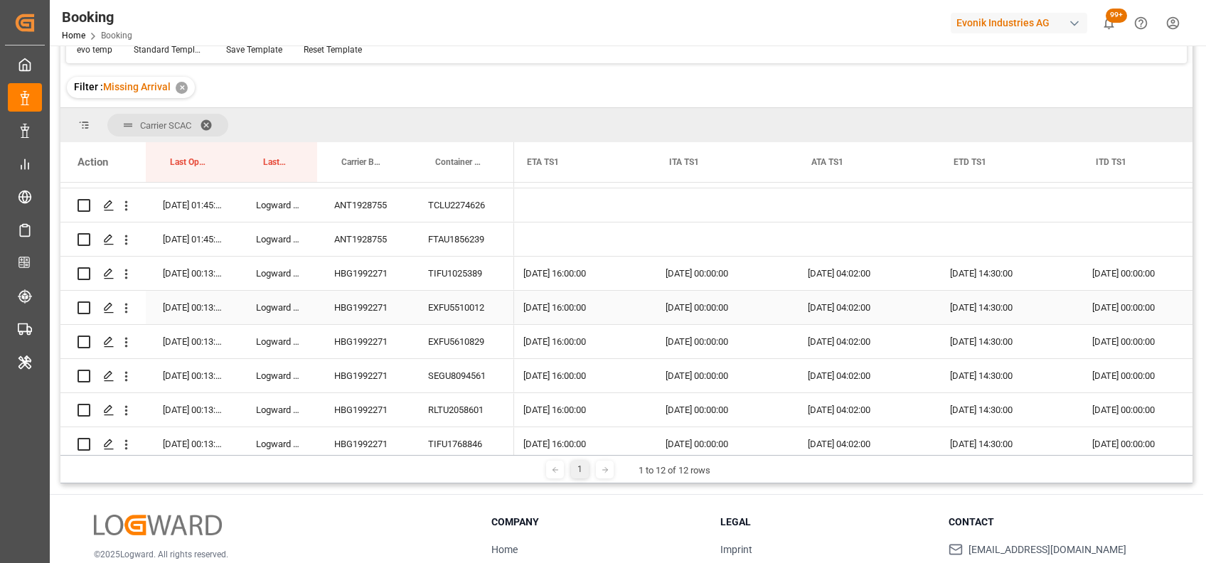
scroll to position [0, 14725]
drag, startPoint x: 790, startPoint y: 163, endPoint x: 694, endPoint y: 145, distance: 97.7
click at [789, 145] on div at bounding box center [792, 162] width 6 height 40
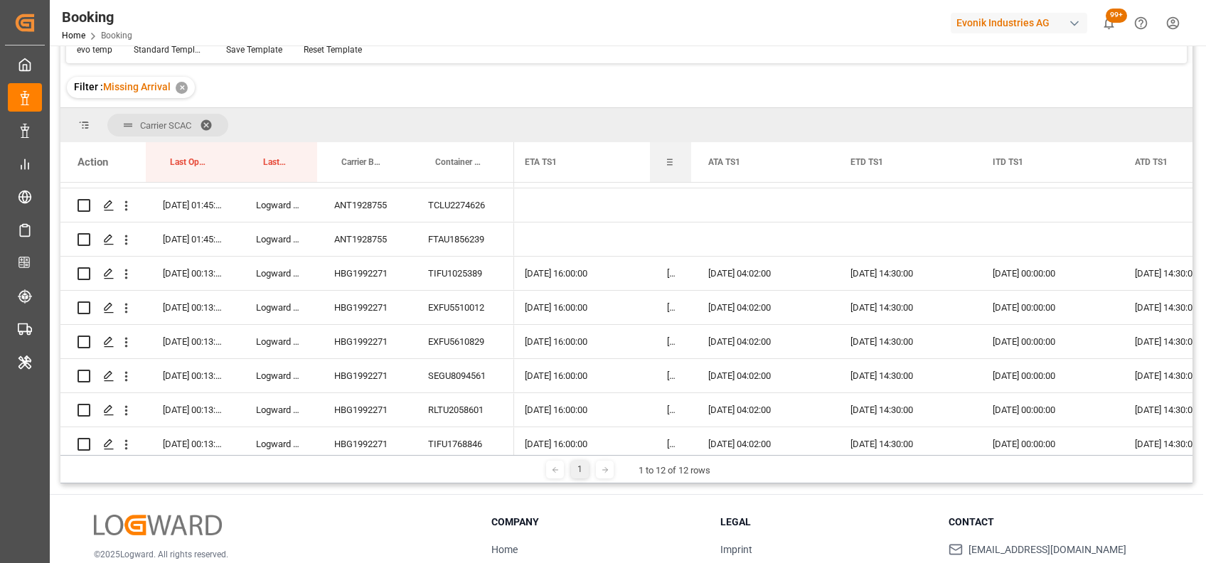
drag, startPoint x: 694, startPoint y: 159, endPoint x: 639, endPoint y: 149, distance: 55.6
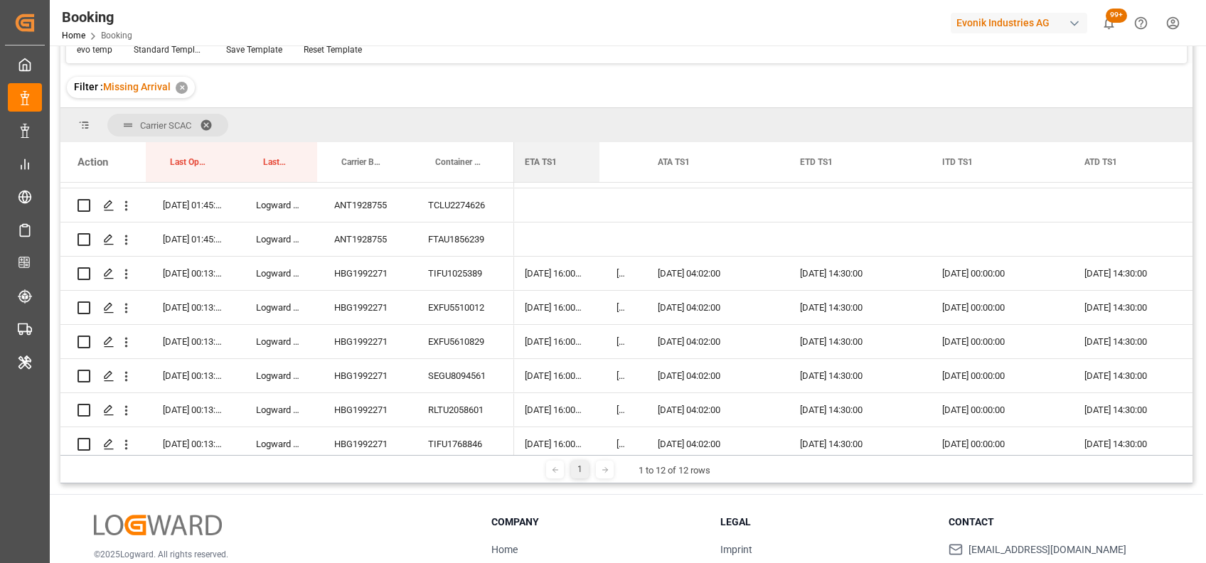
drag, startPoint x: 648, startPoint y: 163, endPoint x: 598, endPoint y: 132, distance: 59.4
click at [598, 132] on div "Carrier SCAC Drag here to set column labels Action Last Opened Date Last Opened…" at bounding box center [626, 281] width 1132 height 347
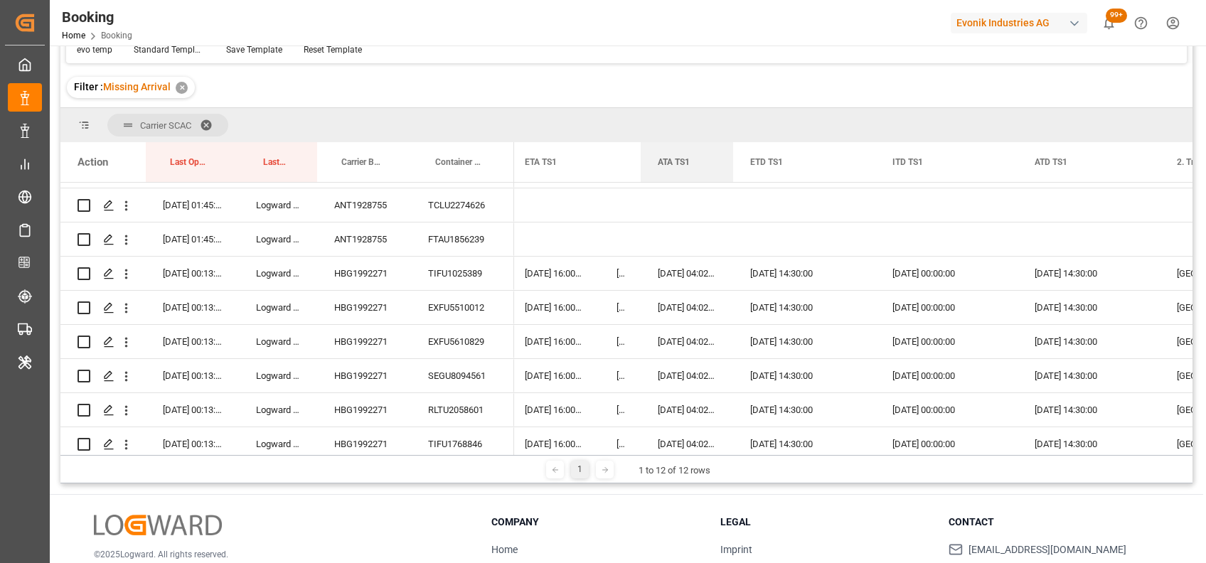
drag, startPoint x: 780, startPoint y: 159, endPoint x: 731, endPoint y: 137, distance: 54.4
click at [731, 137] on div "Carrier SCAC Drag here to set column labels Action Last Opened Date Last Opened…" at bounding box center [626, 281] width 1132 height 347
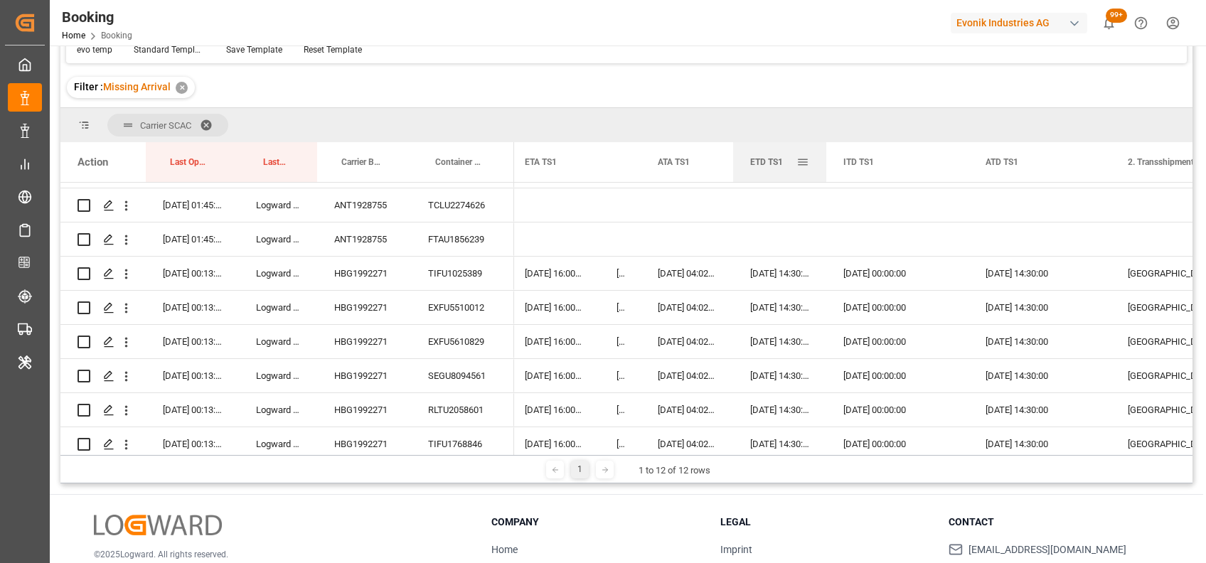
drag, startPoint x: 874, startPoint y: 161, endPoint x: 822, endPoint y: 149, distance: 53.4
click at [823, 149] on div at bounding box center [826, 162] width 6 height 40
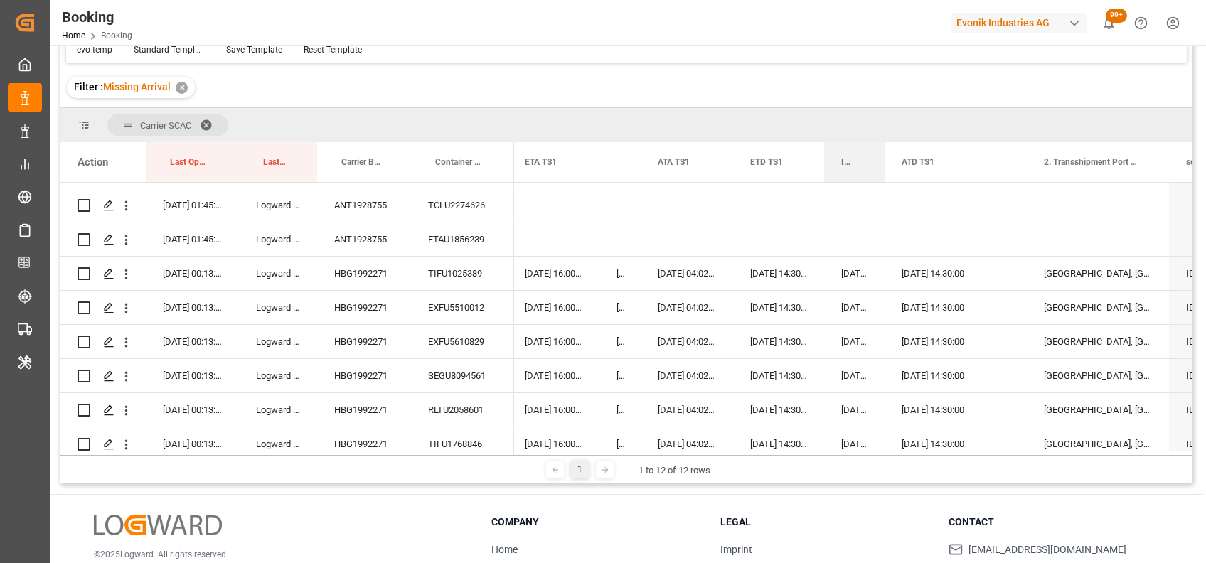
drag, startPoint x: 963, startPoint y: 154, endPoint x: 802, endPoint y: 112, distance: 166.7
click at [802, 112] on div "Carrier SCAC Drag here to set column labels Action Last Opened Date Last Opened…" at bounding box center [626, 281] width 1132 height 347
drag, startPoint x: 883, startPoint y: 152, endPoint x: 794, endPoint y: 146, distance: 89.0
drag, startPoint x: 879, startPoint y: 150, endPoint x: 800, endPoint y: 155, distance: 79.8
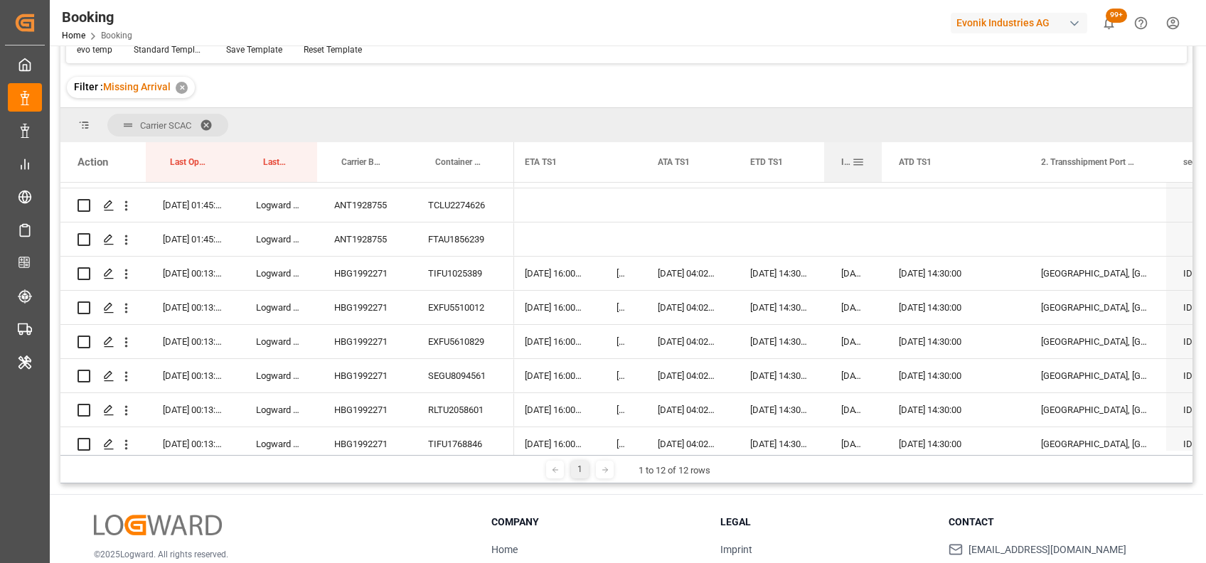
drag, startPoint x: 880, startPoint y: 154, endPoint x: 798, endPoint y: 156, distance: 82.5
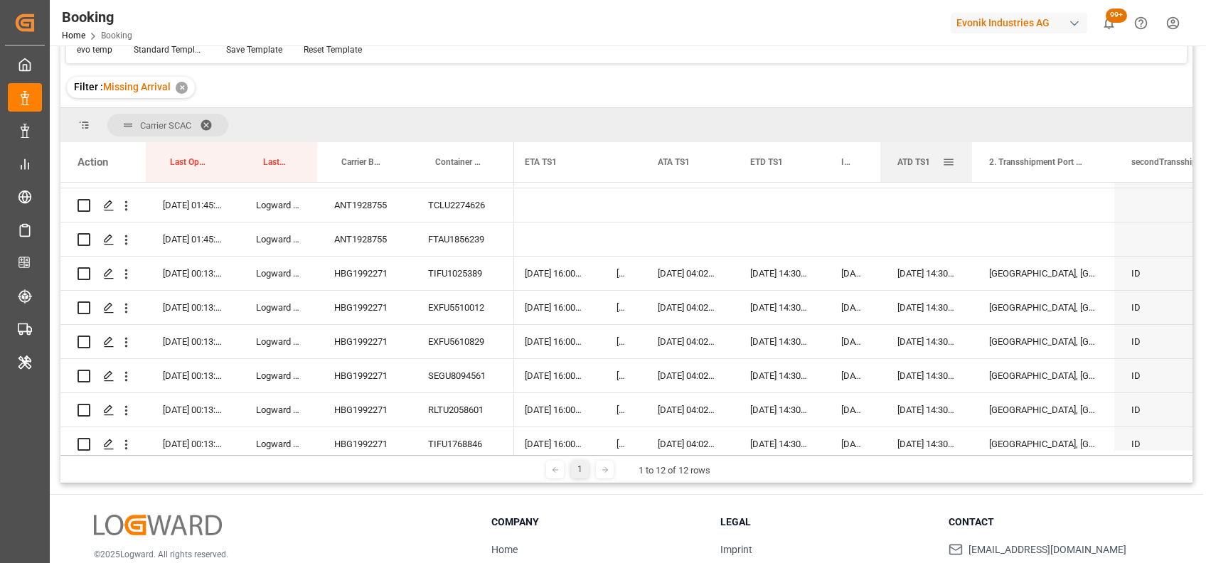
drag, startPoint x: 1020, startPoint y: 154, endPoint x: 970, endPoint y: 152, distance: 50.5
click at [970, 152] on div at bounding box center [972, 162] width 6 height 40
drag, startPoint x: 878, startPoint y: 159, endPoint x: 836, endPoint y: 158, distance: 42.0
click at [836, 158] on div "ITD TS1" at bounding box center [851, 162] width 54 height 40
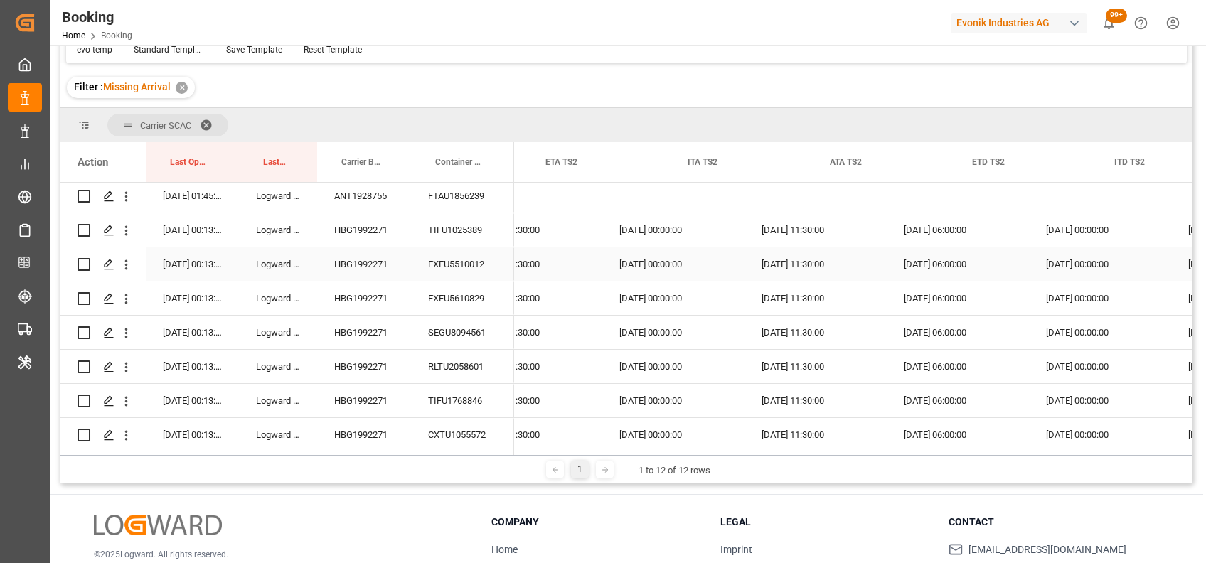
scroll to position [0, 15581]
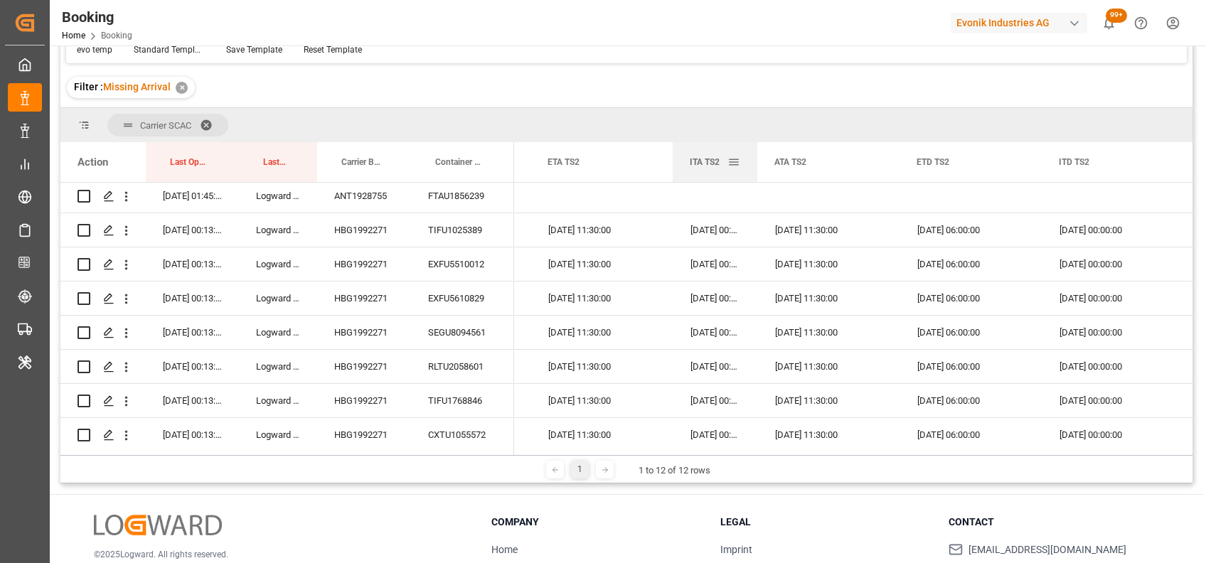
drag, startPoint x: 811, startPoint y: 158, endPoint x: 657, endPoint y: 170, distance: 154.7
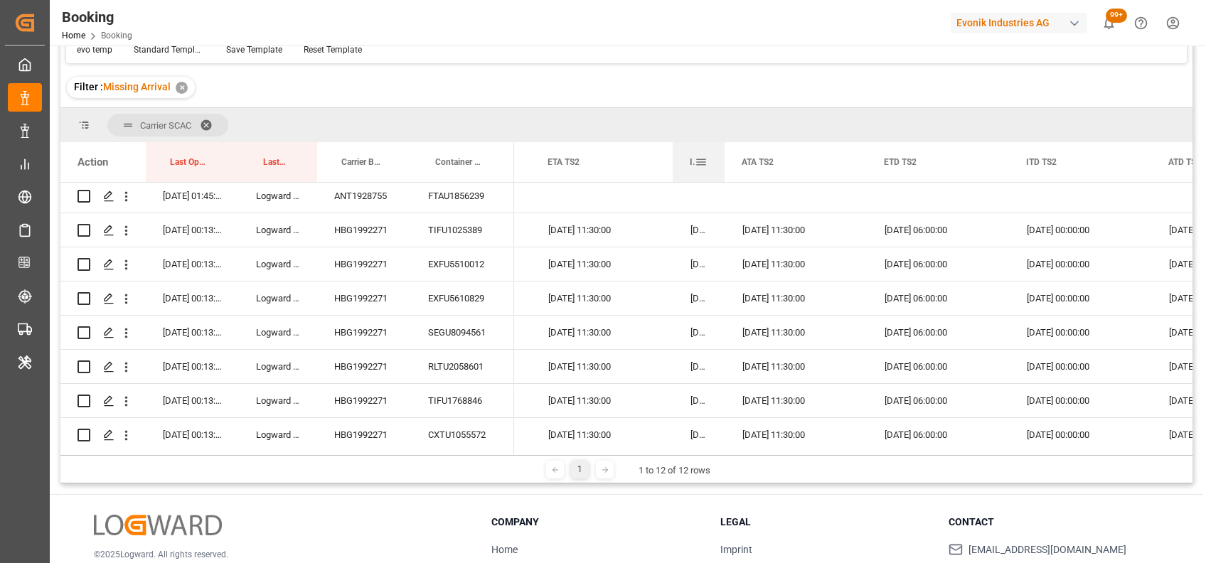
drag, startPoint x: 756, startPoint y: 152, endPoint x: 677, endPoint y: 148, distance: 79.7
click at [677, 148] on div "ITA TS2" at bounding box center [698, 162] width 52 height 40
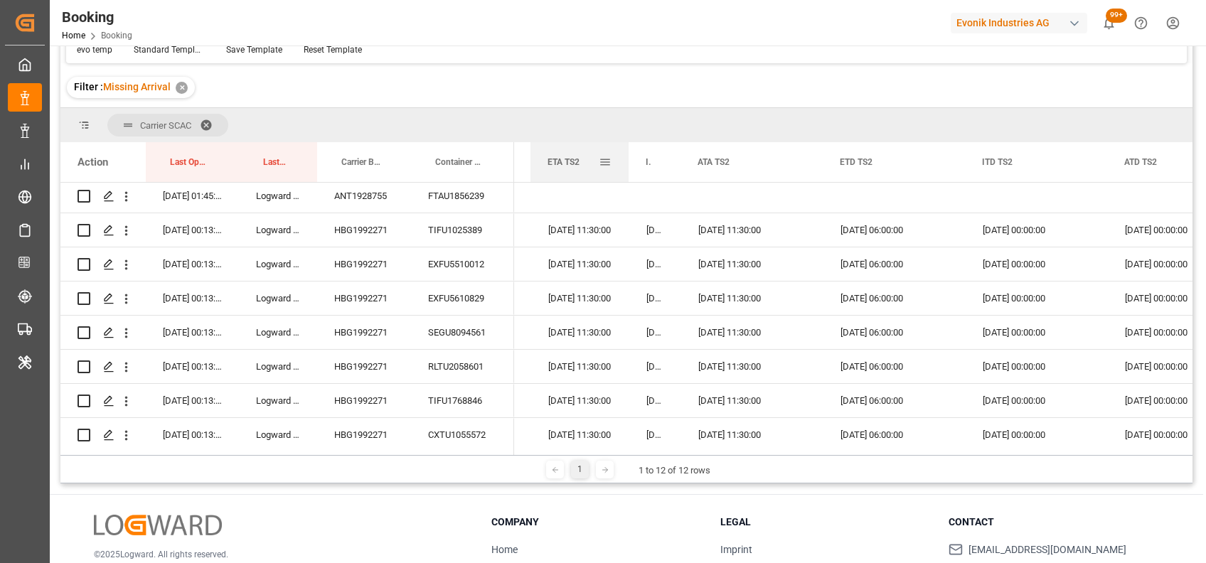
drag, startPoint x: 670, startPoint y: 166, endPoint x: 623, endPoint y: 145, distance: 50.9
click at [625, 145] on div at bounding box center [628, 162] width 6 height 40
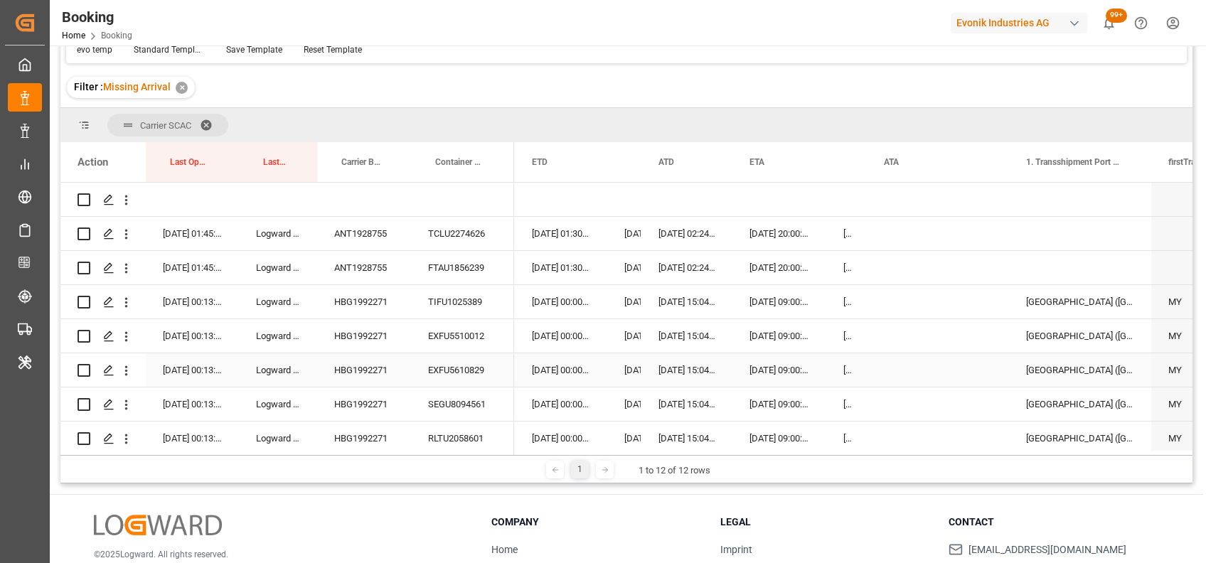
scroll to position [0, 0]
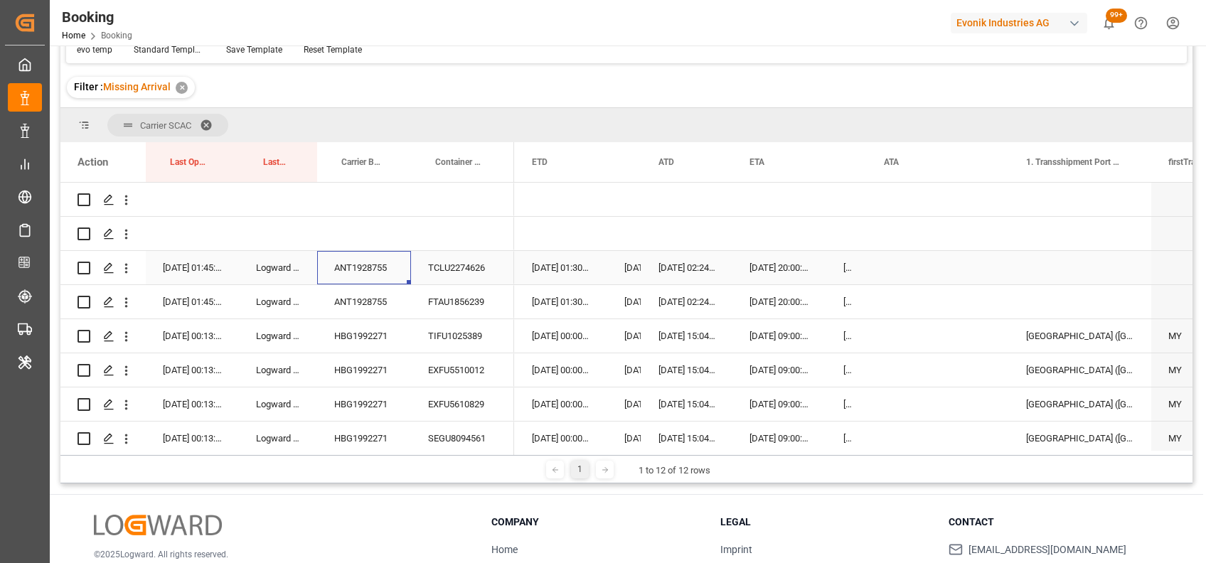
click at [366, 272] on div "ANT1928755" at bounding box center [364, 267] width 94 height 33
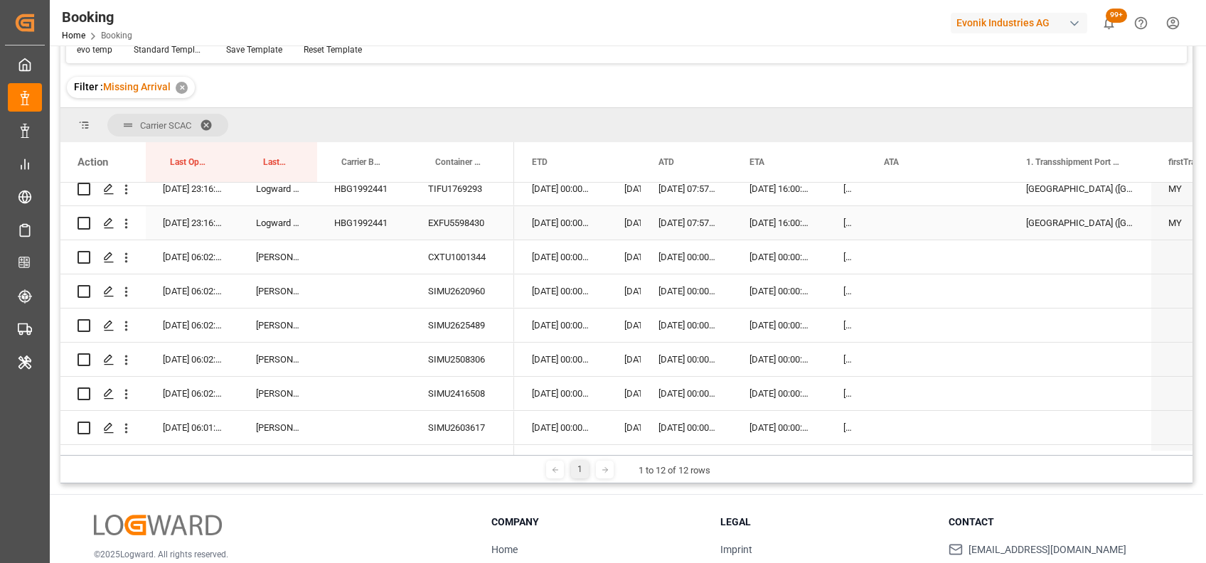
scroll to position [825, 0]
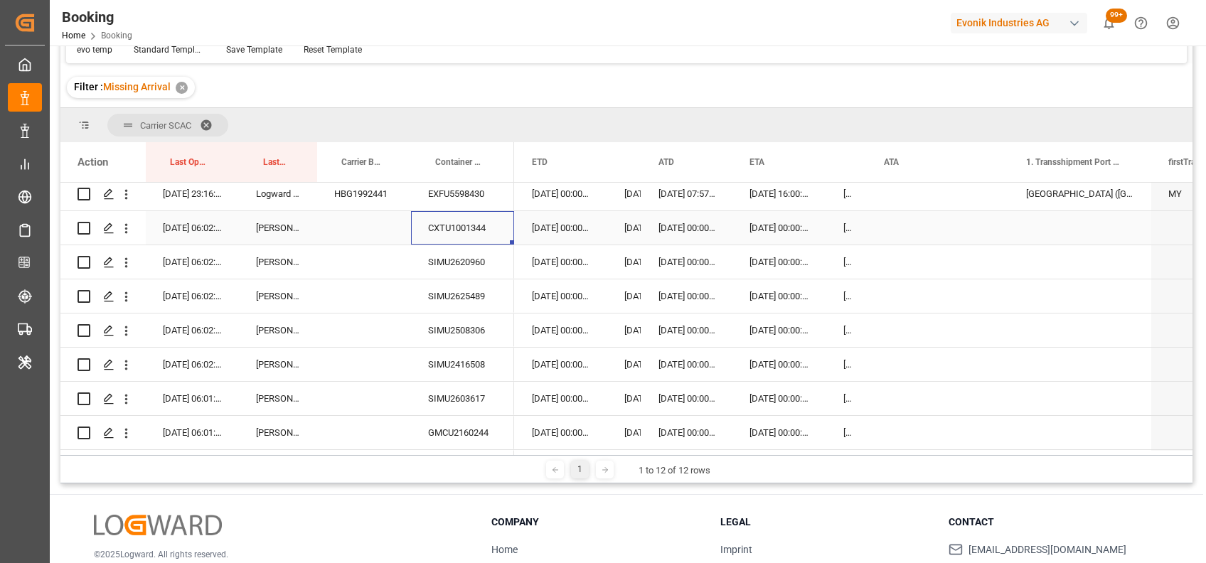
click at [458, 215] on div "CXTU1001344" at bounding box center [462, 227] width 103 height 33
click at [894, 223] on div "Press SPACE to select this row." at bounding box center [937, 227] width 142 height 33
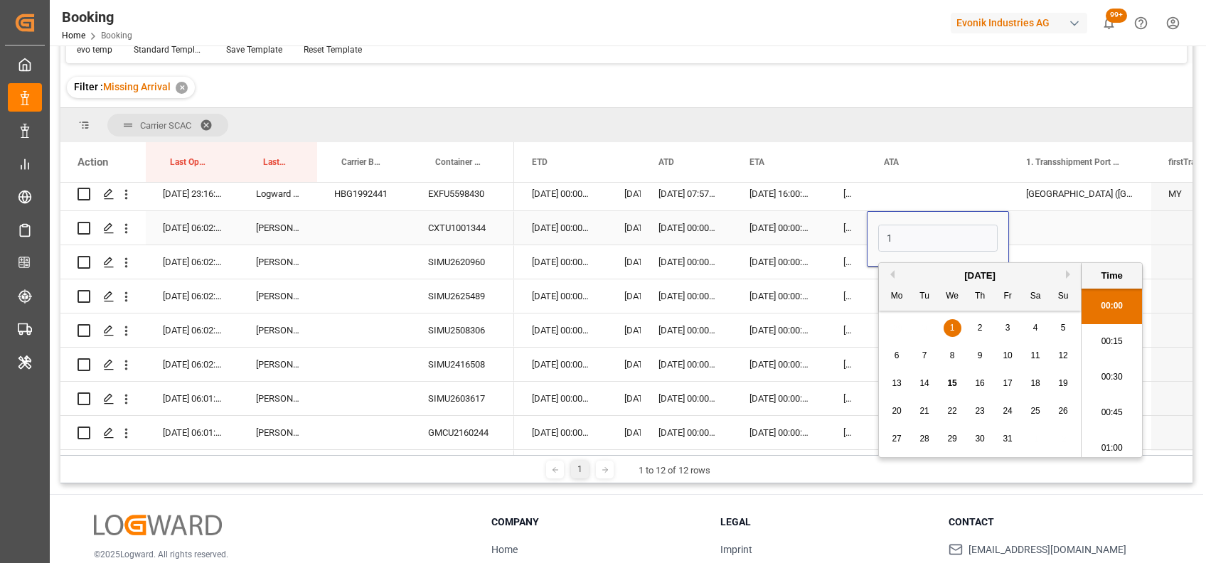
scroll to position [1639, 0]
type input "14-10-2025 00:00"
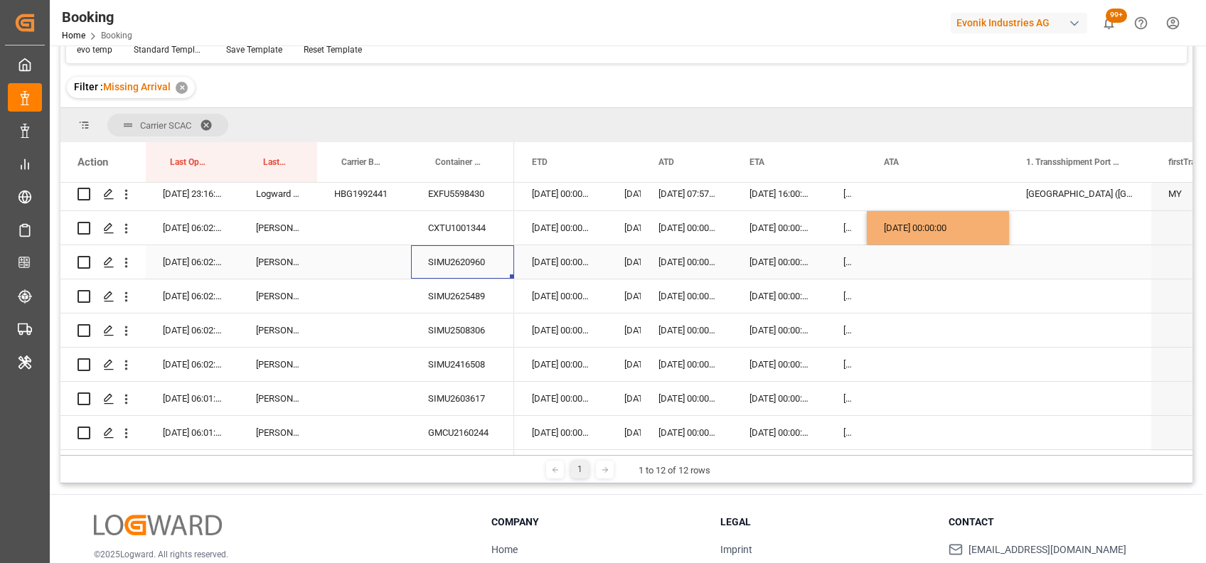
click at [455, 270] on div "SIMU2620960" at bounding box center [462, 261] width 103 height 33
click at [928, 259] on div "Press SPACE to select this row." at bounding box center [937, 261] width 142 height 33
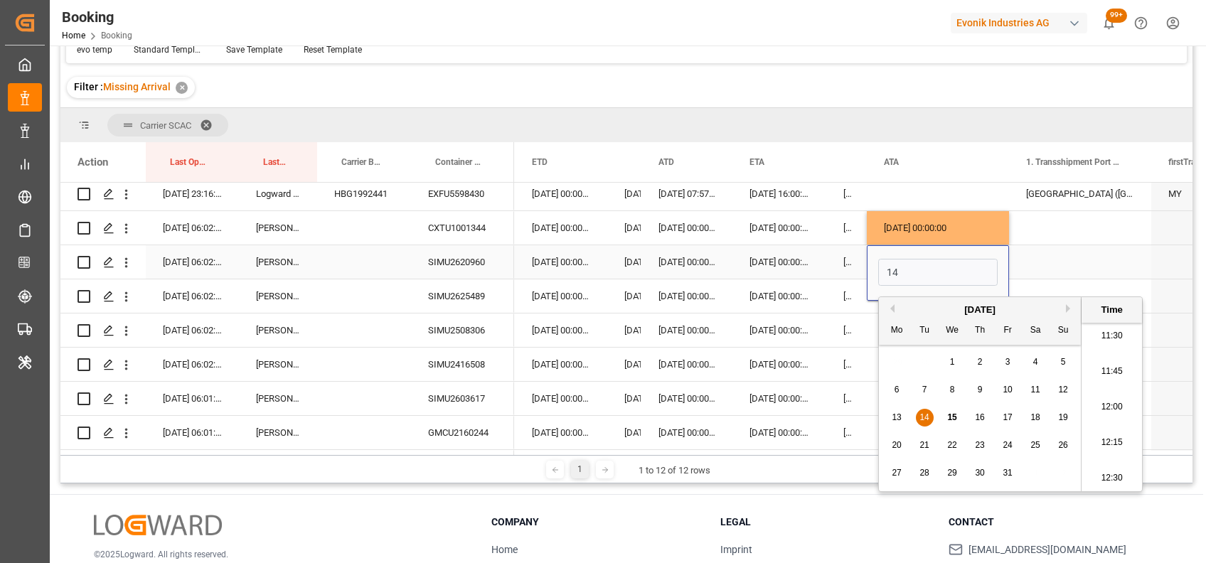
type input "14-10-2025 00:00"
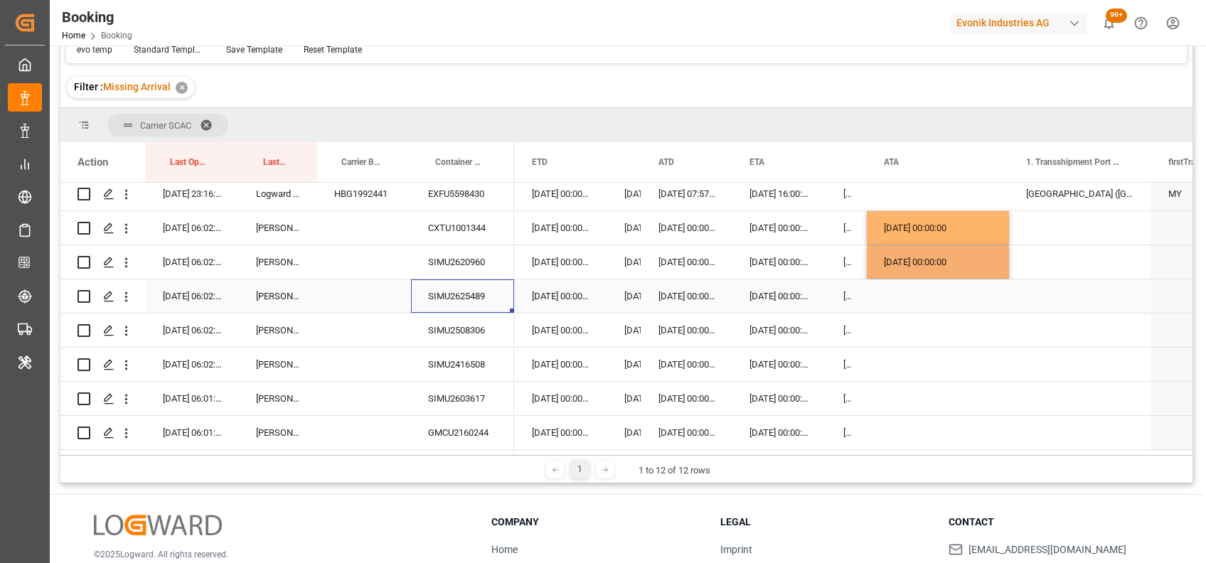
click at [466, 286] on div "SIMU2625489" at bounding box center [462, 295] width 103 height 33
click at [923, 294] on div "Press SPACE to select this row." at bounding box center [937, 295] width 142 height 33
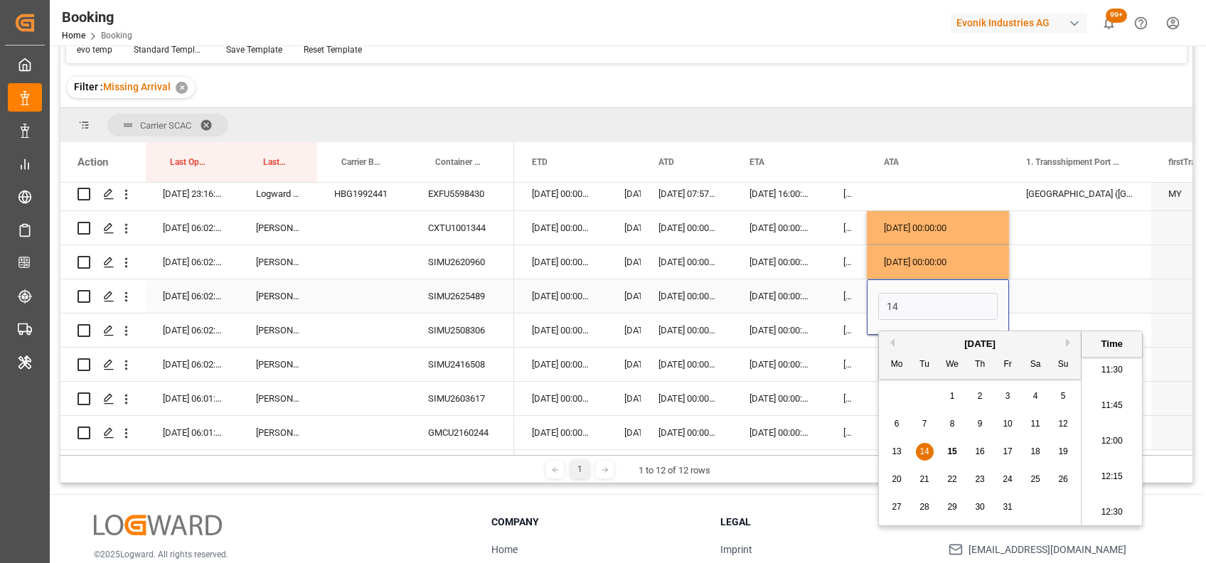
type input "14-10-2025 00:00"
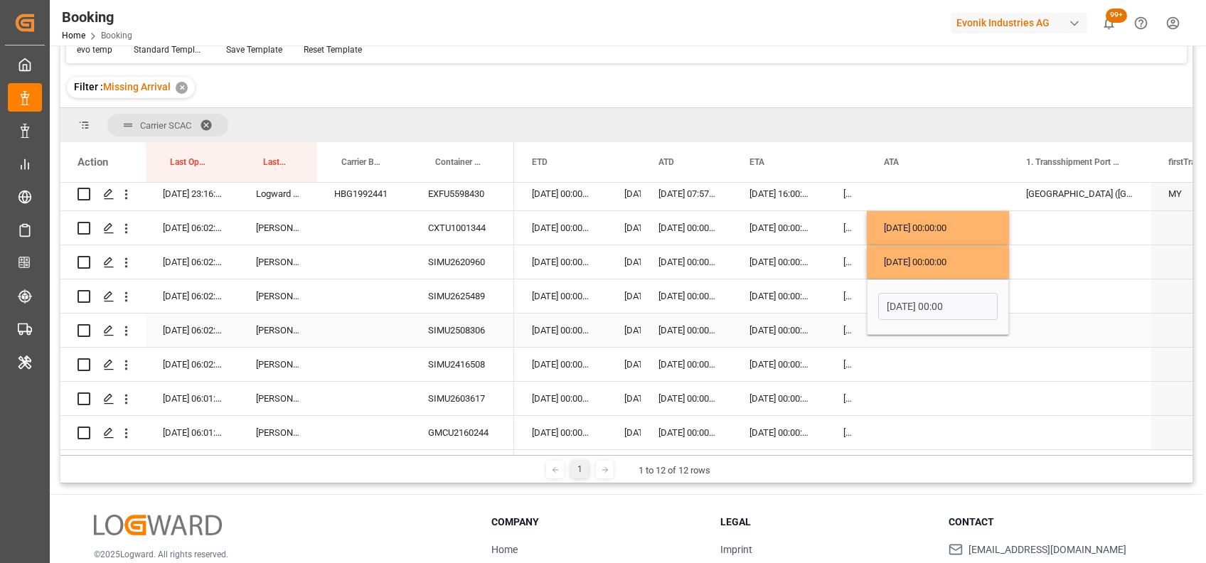
click at [454, 326] on div "SIMU2508306" at bounding box center [462, 329] width 103 height 33
click at [902, 342] on div "Press SPACE to select this row." at bounding box center [937, 329] width 142 height 33
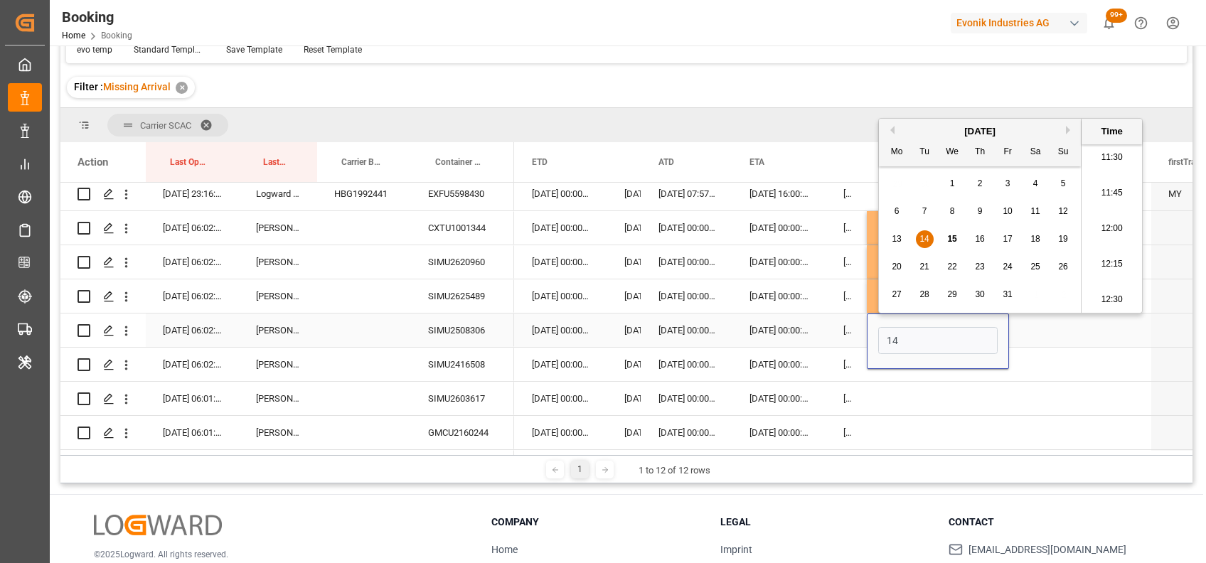
type input "14-10-2025 00:00"
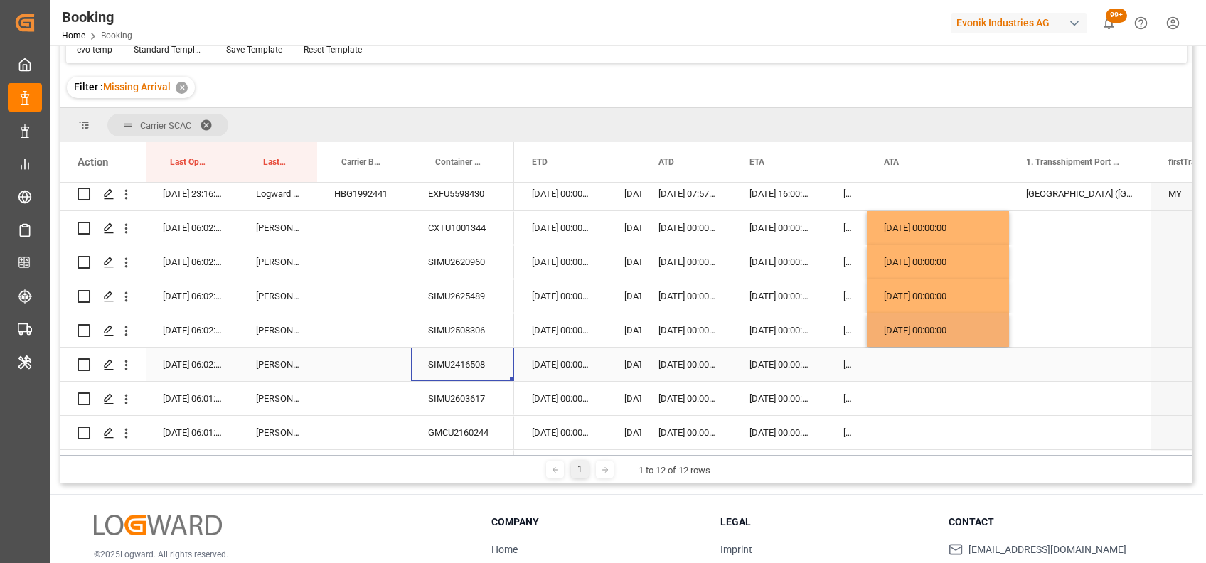
click at [446, 368] on div "SIMU2416508" at bounding box center [462, 364] width 103 height 33
click at [905, 372] on div "Press SPACE to select this row." at bounding box center [937, 364] width 142 height 33
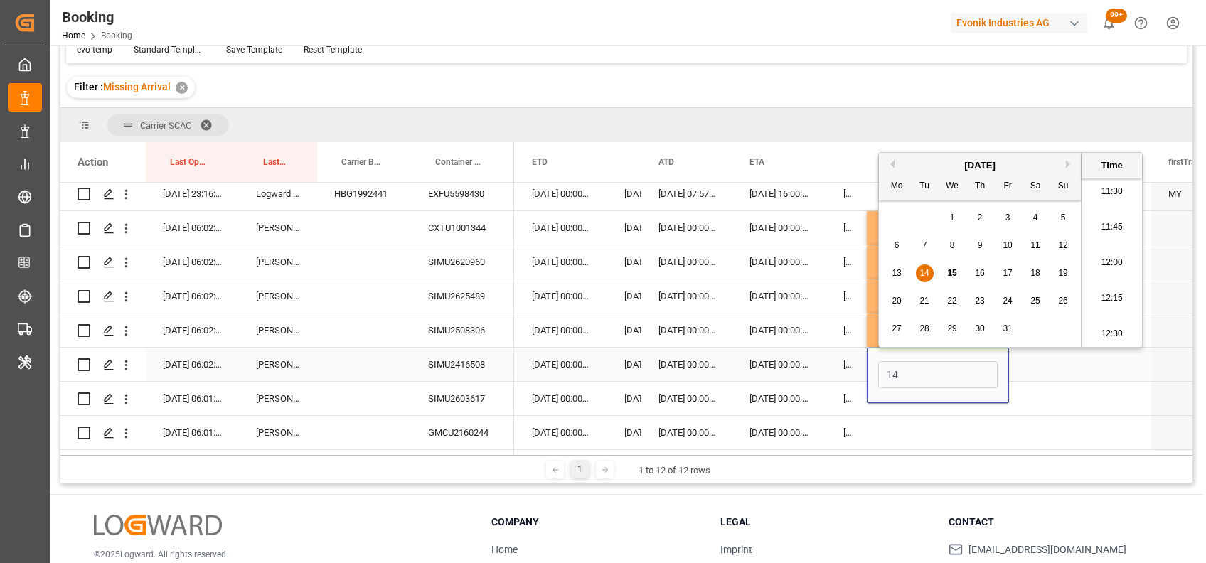
type input "14-10-2025 00:00"
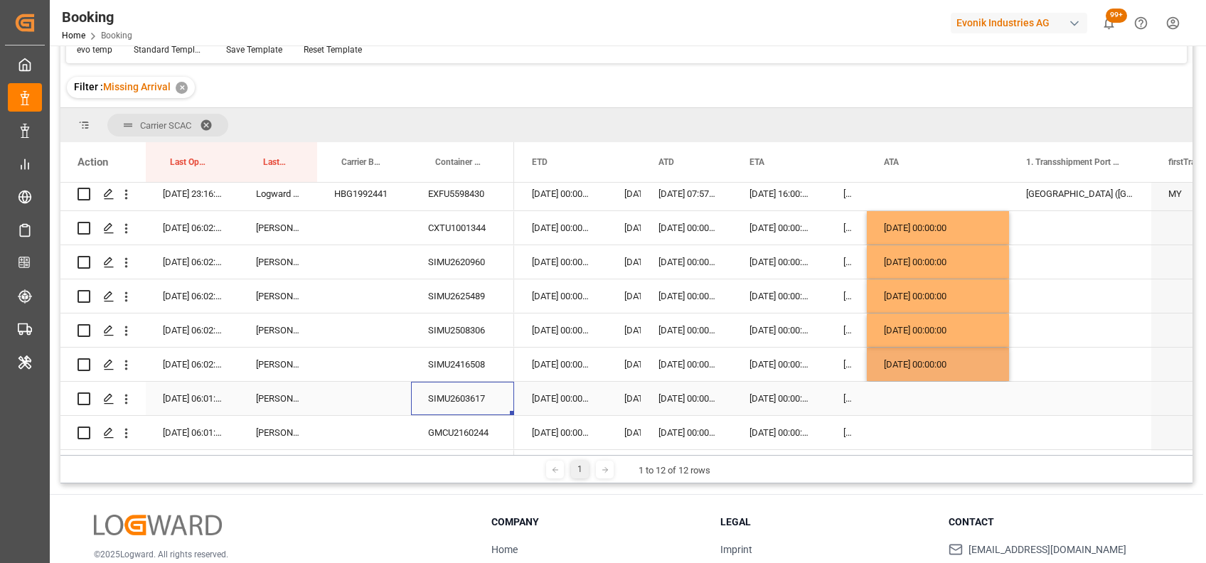
click at [478, 404] on div "SIMU2603617" at bounding box center [462, 398] width 103 height 33
click at [890, 363] on div "[DATE] 00:00:00" at bounding box center [937, 364] width 142 height 33
drag, startPoint x: 1004, startPoint y: 378, endPoint x: 1002, endPoint y: 404, distance: 26.4
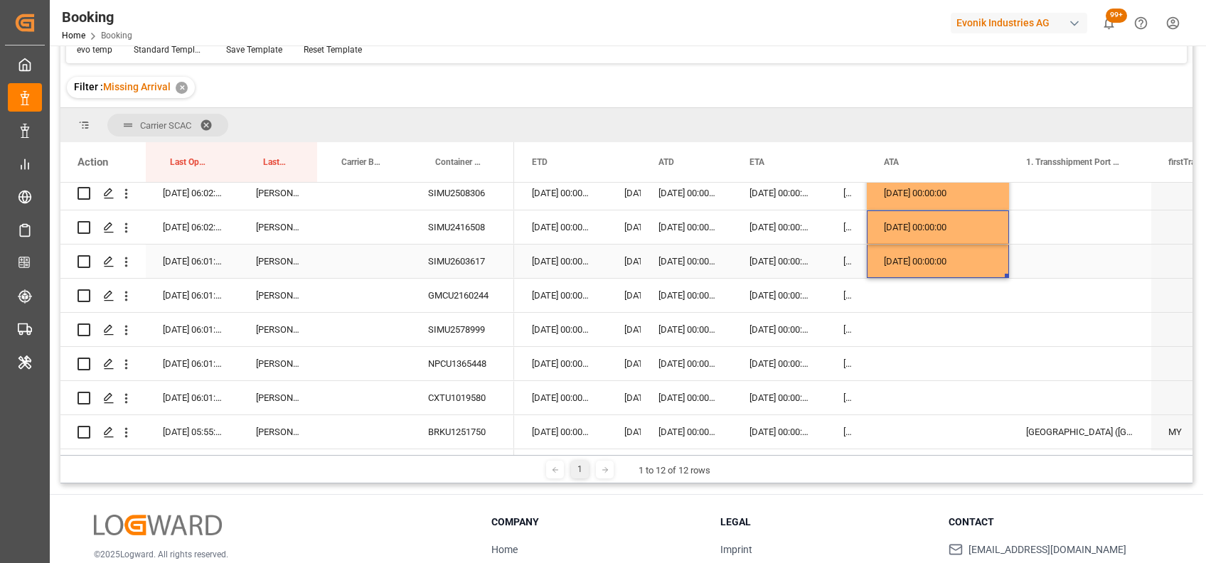
scroll to position [962, 0]
click at [466, 296] on div "GMCU2160244" at bounding box center [462, 294] width 103 height 33
click at [934, 284] on div "Press SPACE to select this row." at bounding box center [937, 294] width 142 height 33
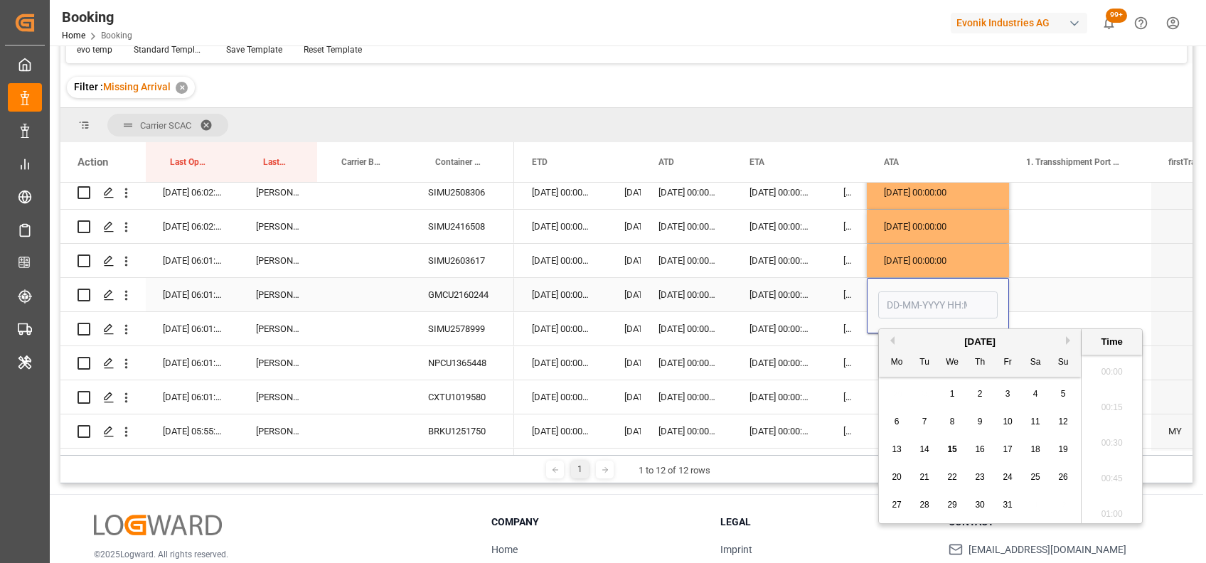
scroll to position [1639, 0]
type input "14-10-2025 00:00"
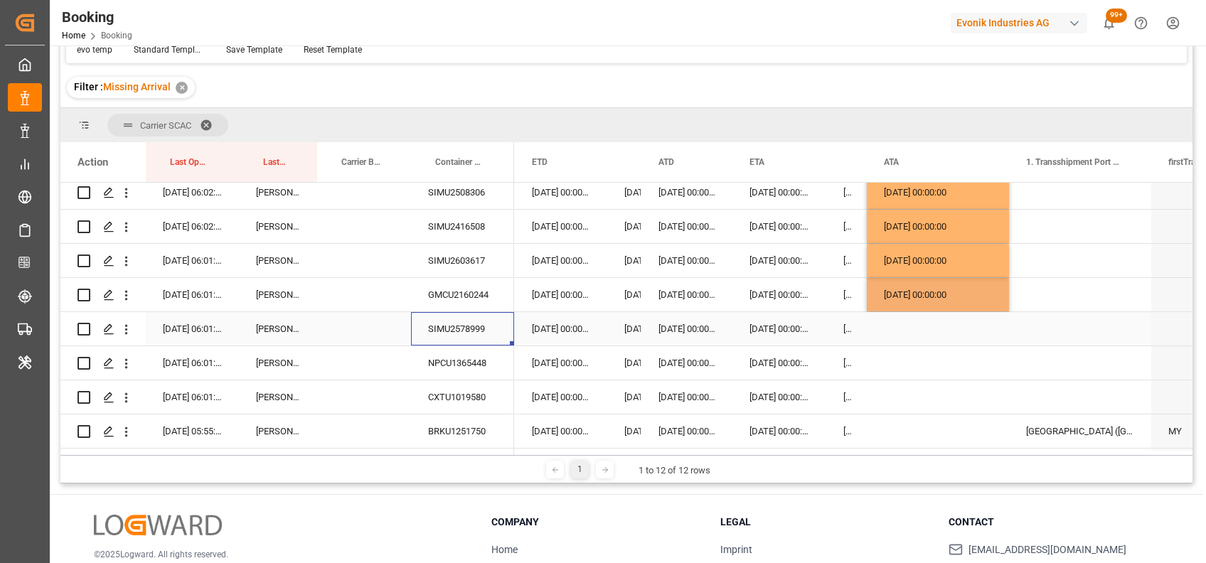
click at [458, 326] on div "SIMU2578999" at bounding box center [462, 328] width 103 height 33
click at [946, 300] on div "[DATE] 00:00:00" at bounding box center [937, 294] width 142 height 33
drag, startPoint x: 1006, startPoint y: 310, endPoint x: 1006, endPoint y: 336, distance: 26.3
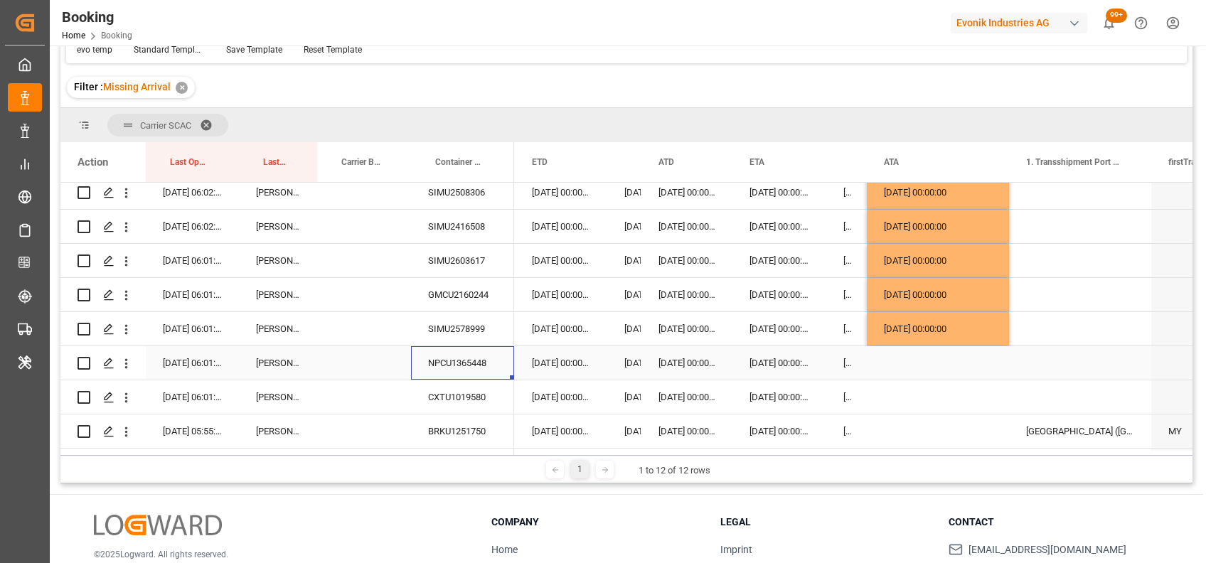
click at [468, 361] on div "NPCU1365448" at bounding box center [462, 362] width 103 height 33
click at [909, 365] on div "Press SPACE to select this row." at bounding box center [937, 362] width 142 height 33
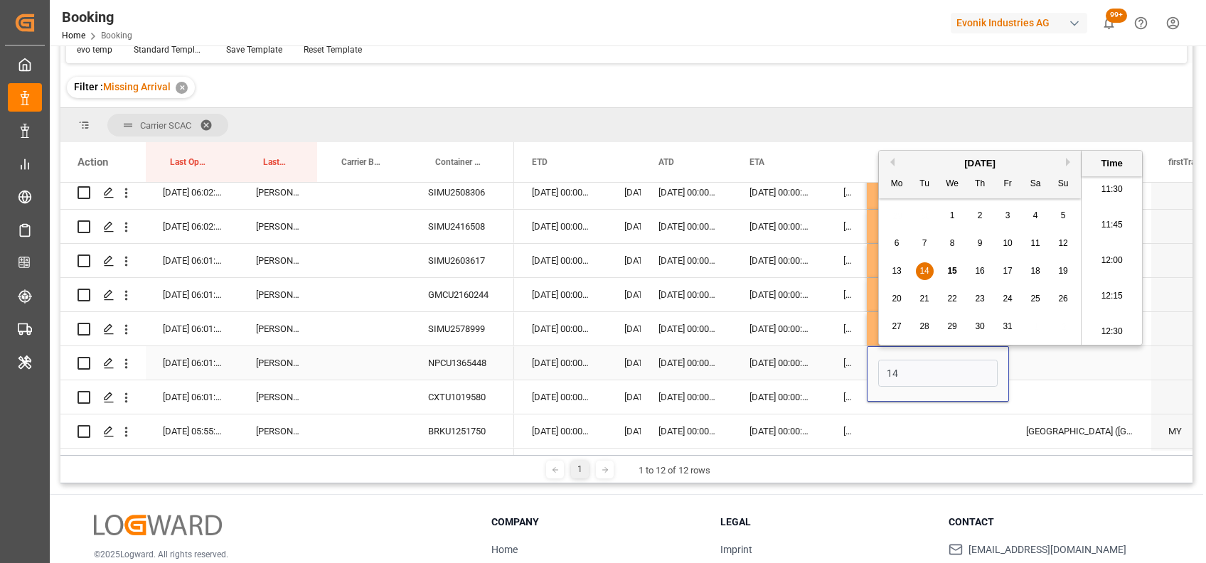
type input "14-10-2025 00:00"
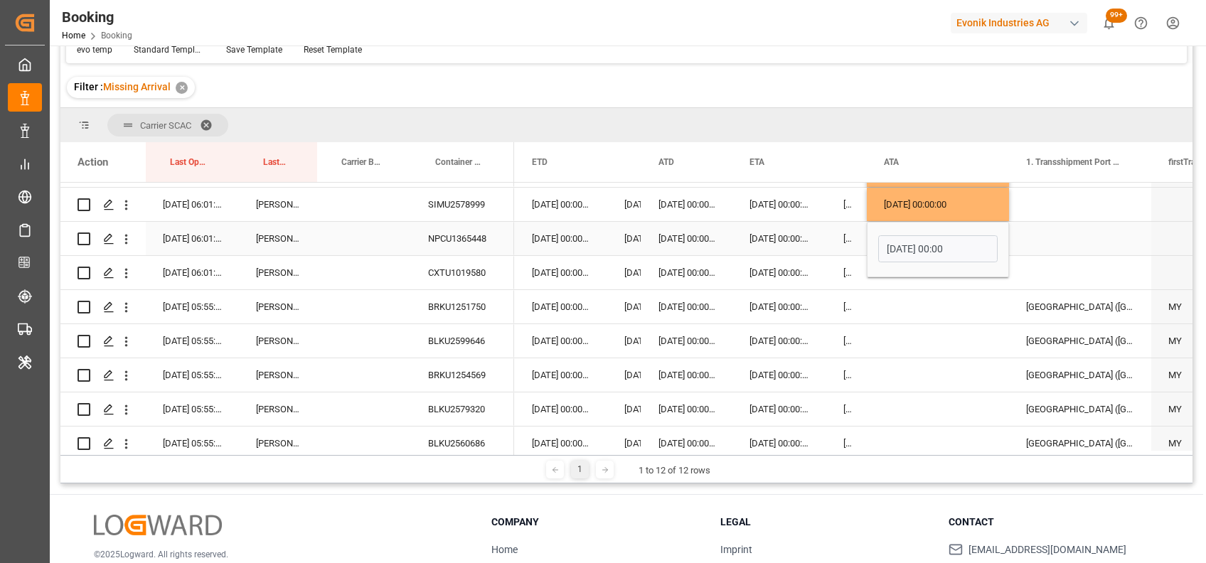
scroll to position [1089, 0]
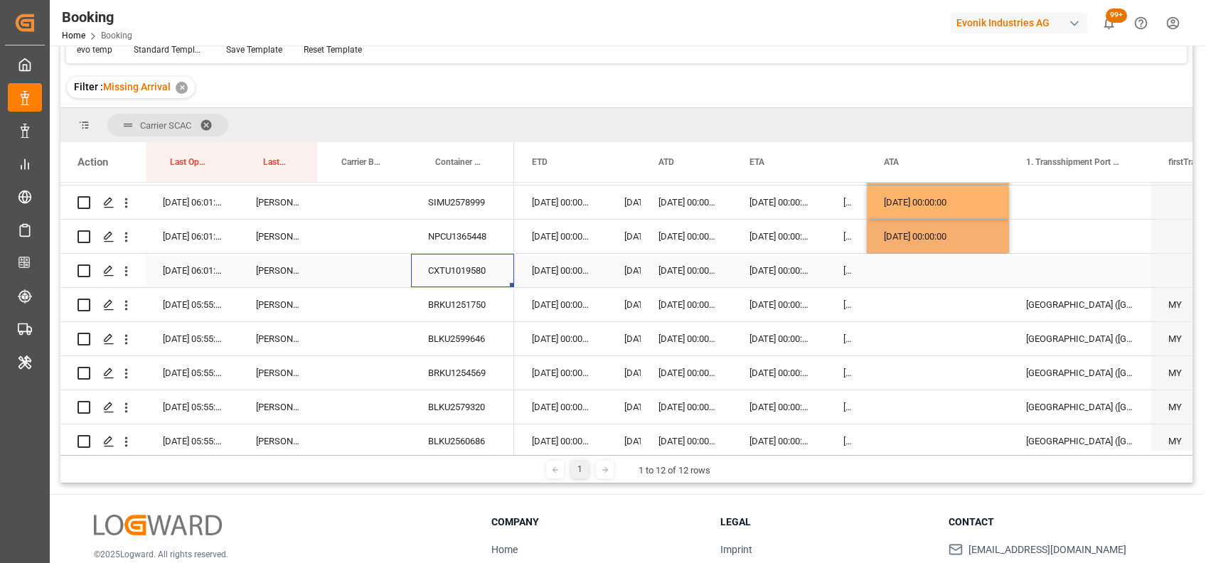
click at [462, 266] on div "CXTU1019580" at bounding box center [462, 270] width 103 height 33
click at [898, 259] on div "Press SPACE to select this row." at bounding box center [937, 270] width 142 height 33
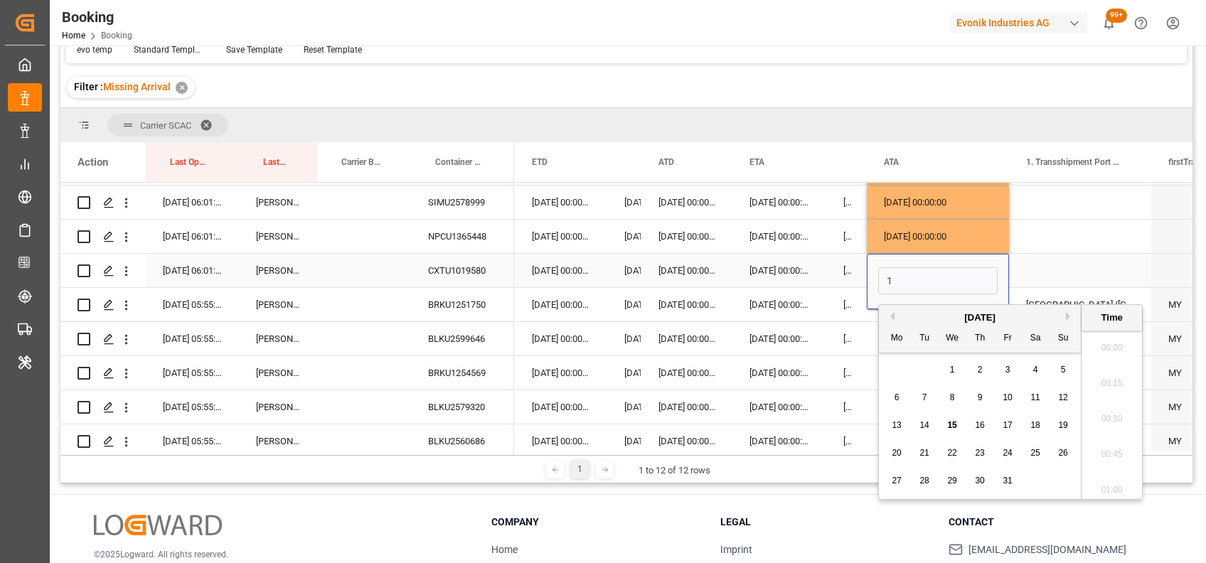
scroll to position [1639, 0]
type input "14-10-2025 00:00"
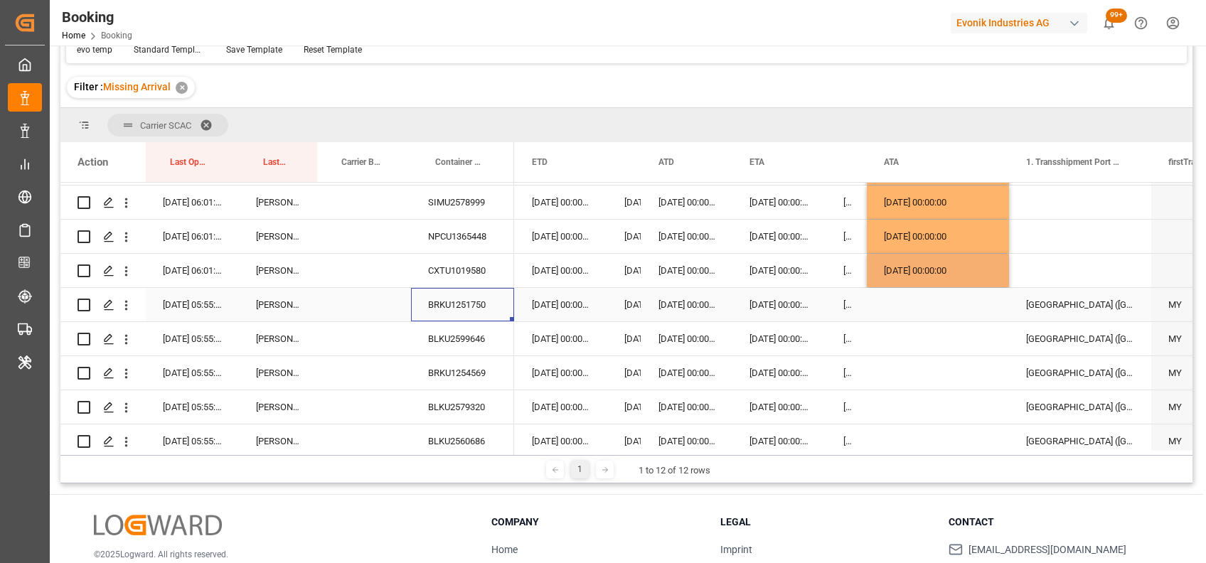
click at [470, 296] on div "BRKU1251750" at bounding box center [462, 304] width 103 height 33
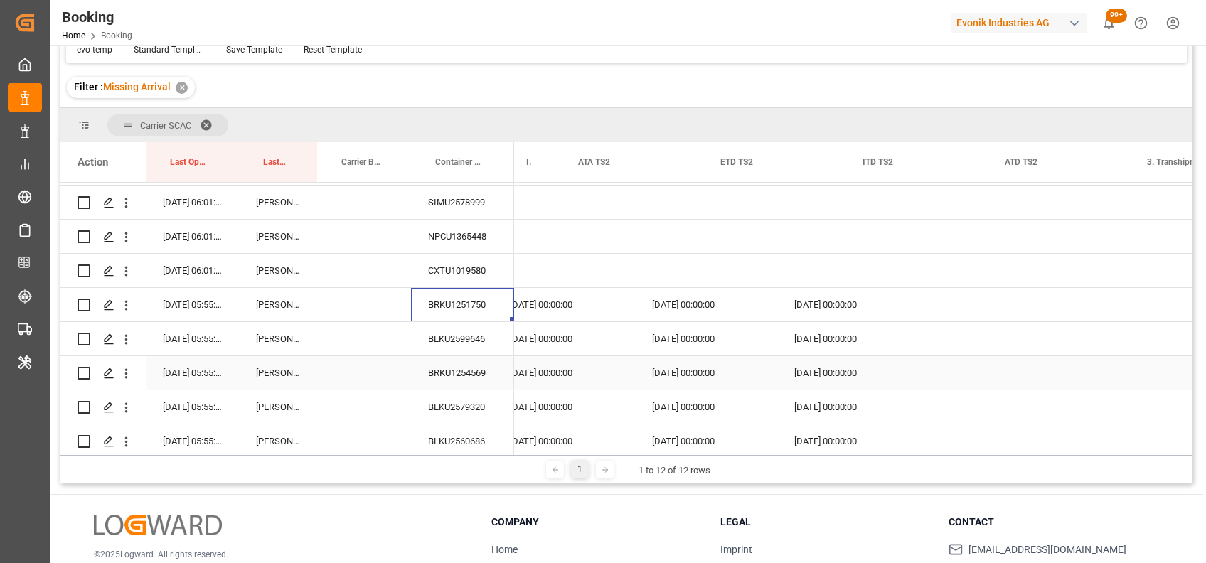
scroll to position [0, 15674]
